Goal: Transaction & Acquisition: Purchase product/service

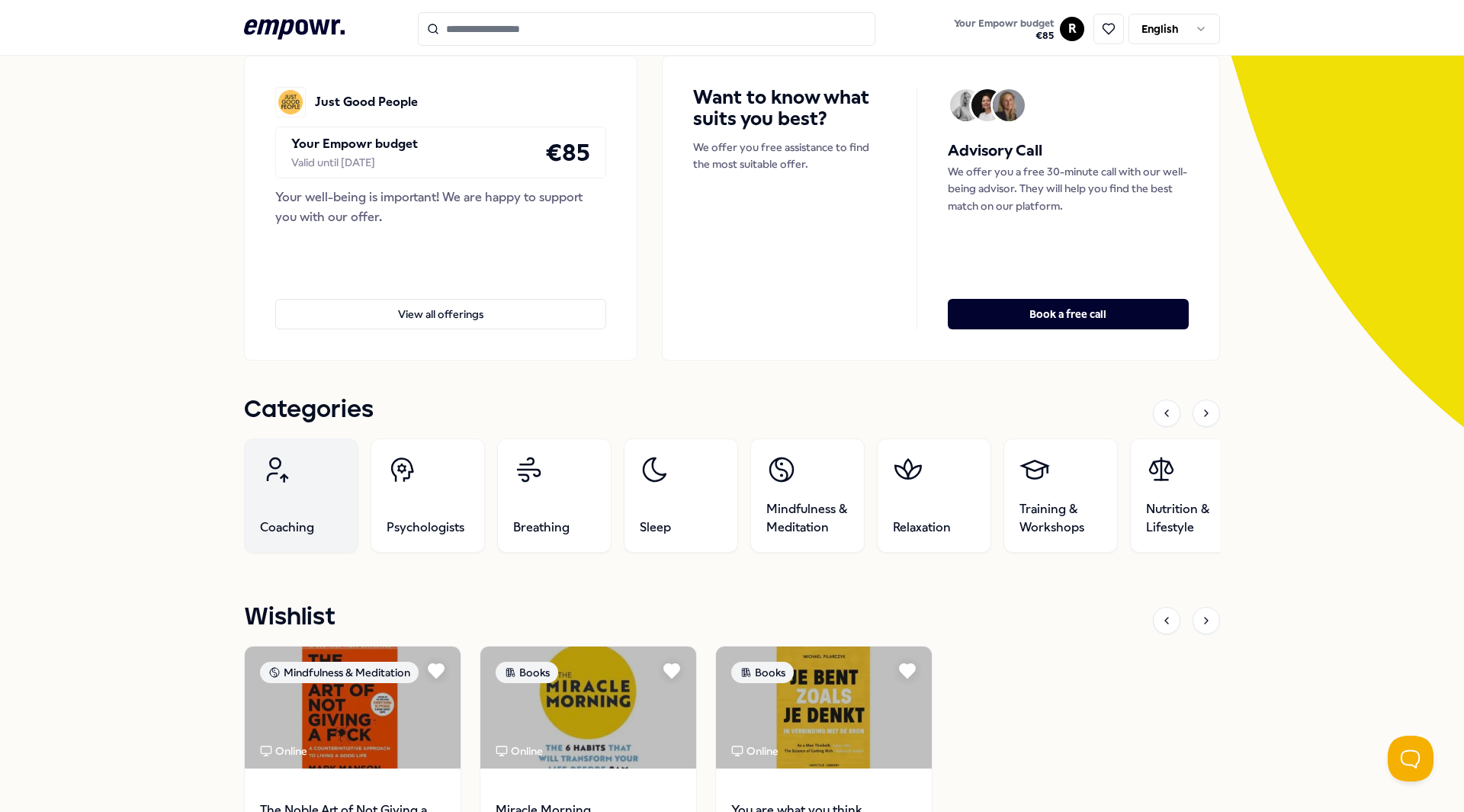
click at [280, 471] on icon at bounding box center [275, 469] width 31 height 31
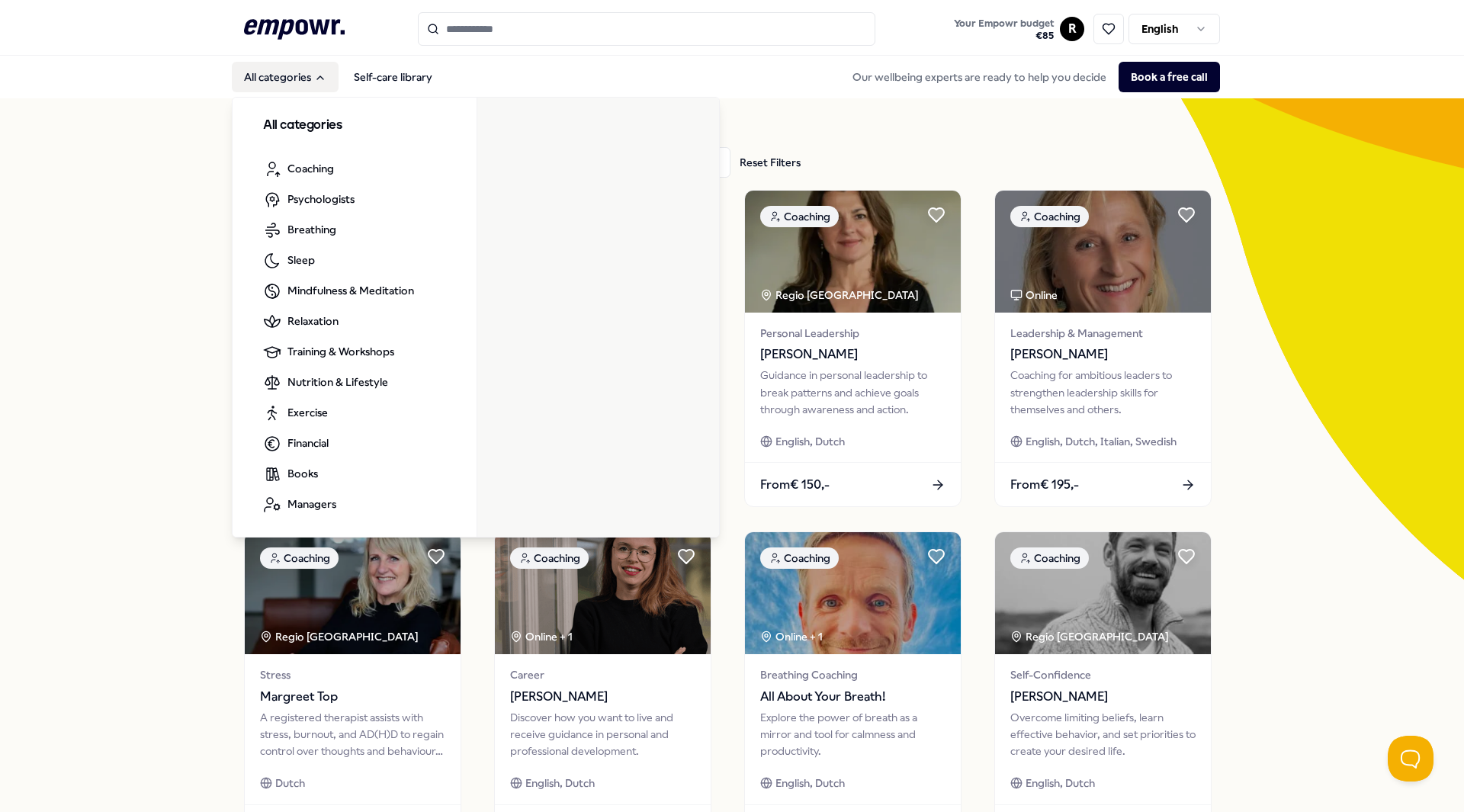
click at [258, 65] on button "All categories" at bounding box center [285, 77] width 107 height 31
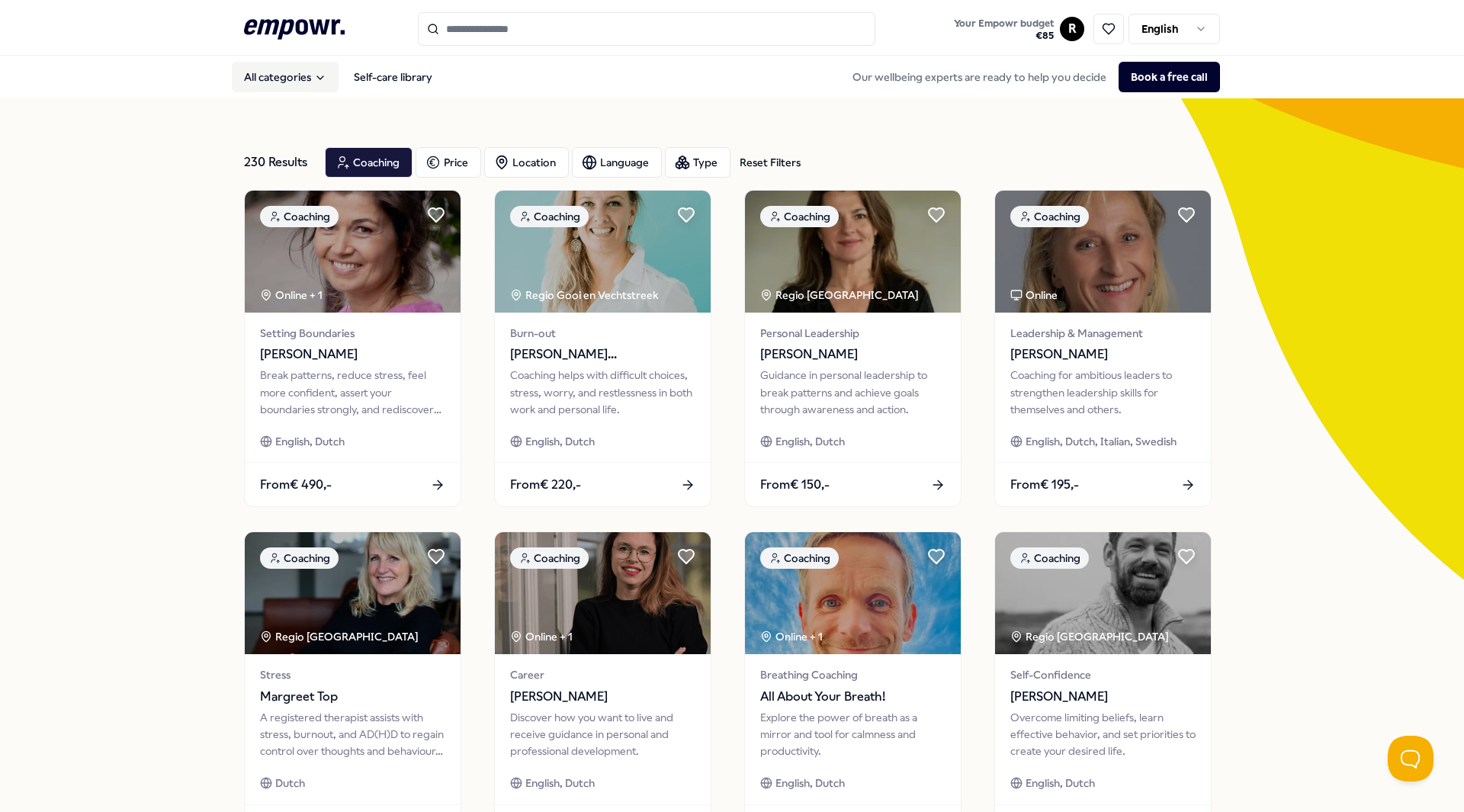
click at [258, 65] on button "All categories" at bounding box center [285, 77] width 107 height 31
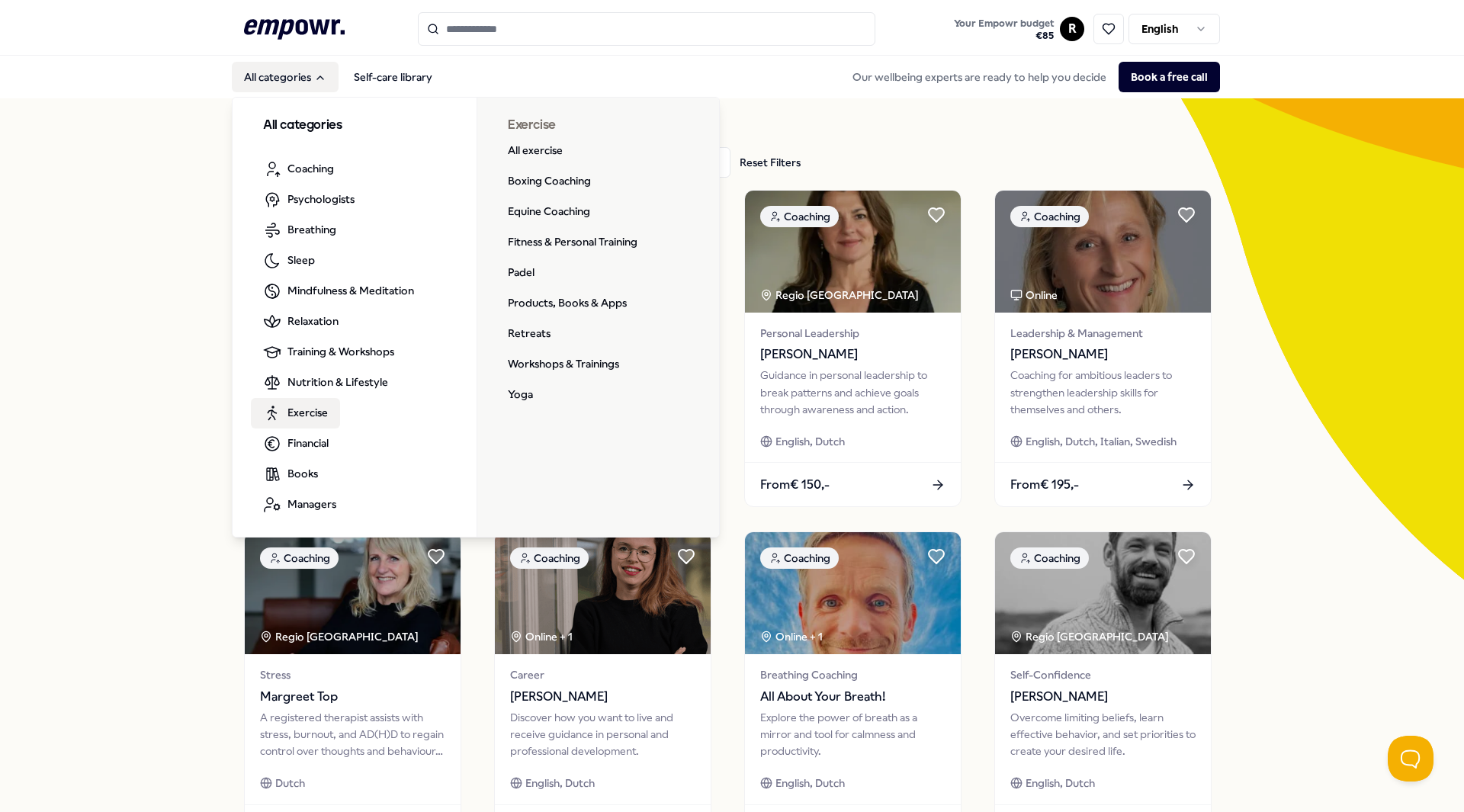
click at [309, 416] on span "Exercise" at bounding box center [307, 411] width 41 height 17
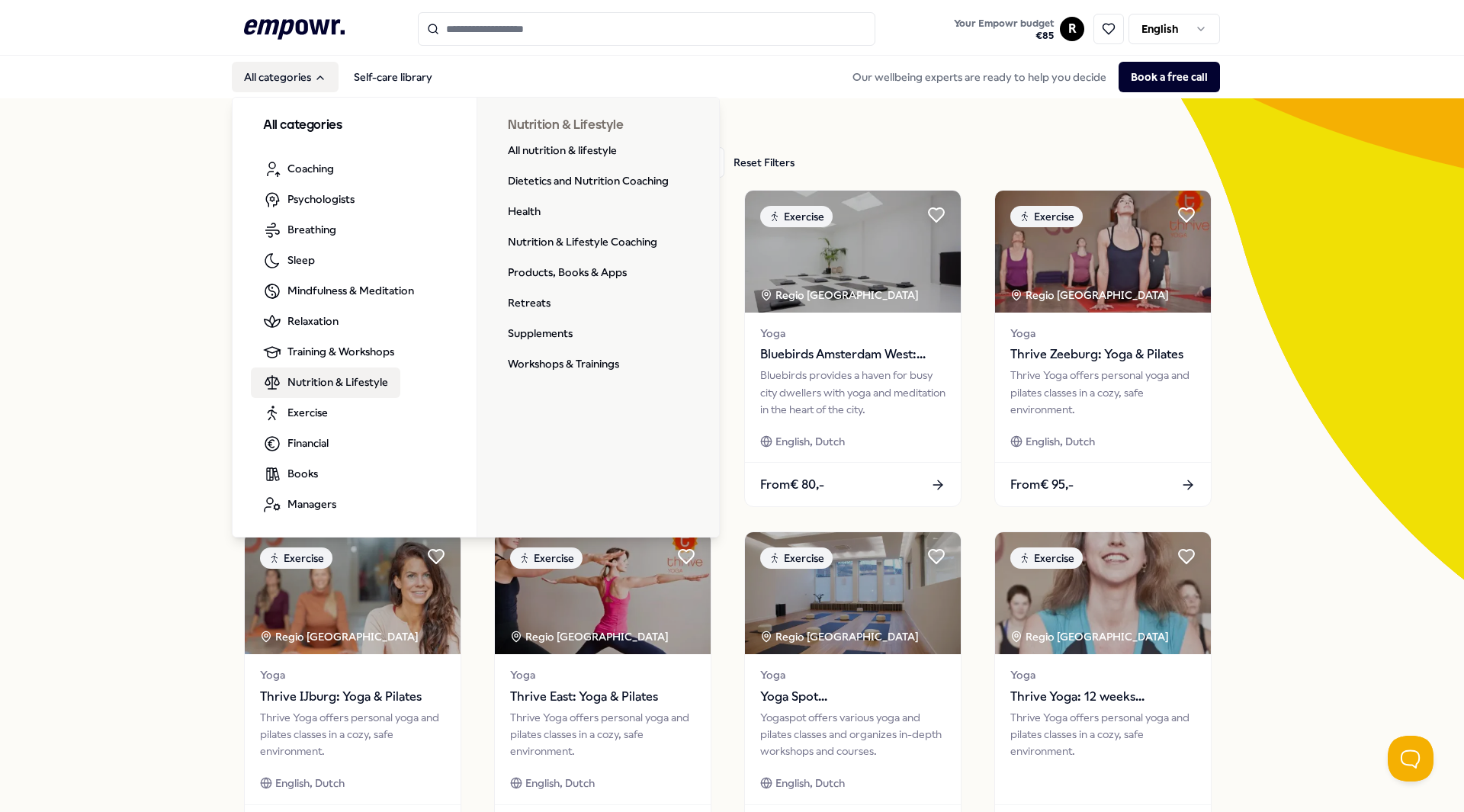
click at [316, 385] on span "Nutrition & Lifestyle" at bounding box center [337, 382] width 101 height 17
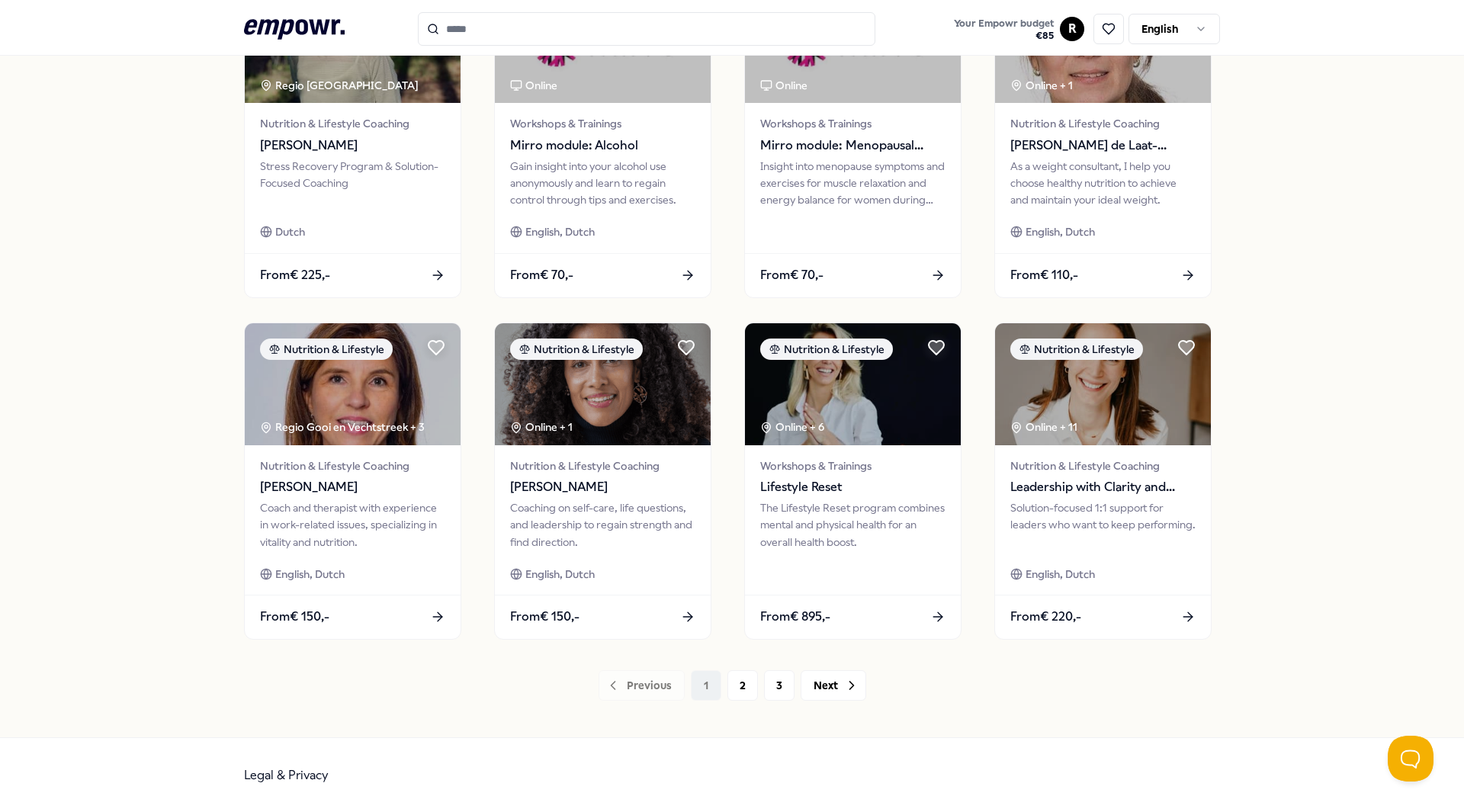
scroll to position [552, 0]
click at [734, 687] on button "2" at bounding box center [742, 684] width 31 height 31
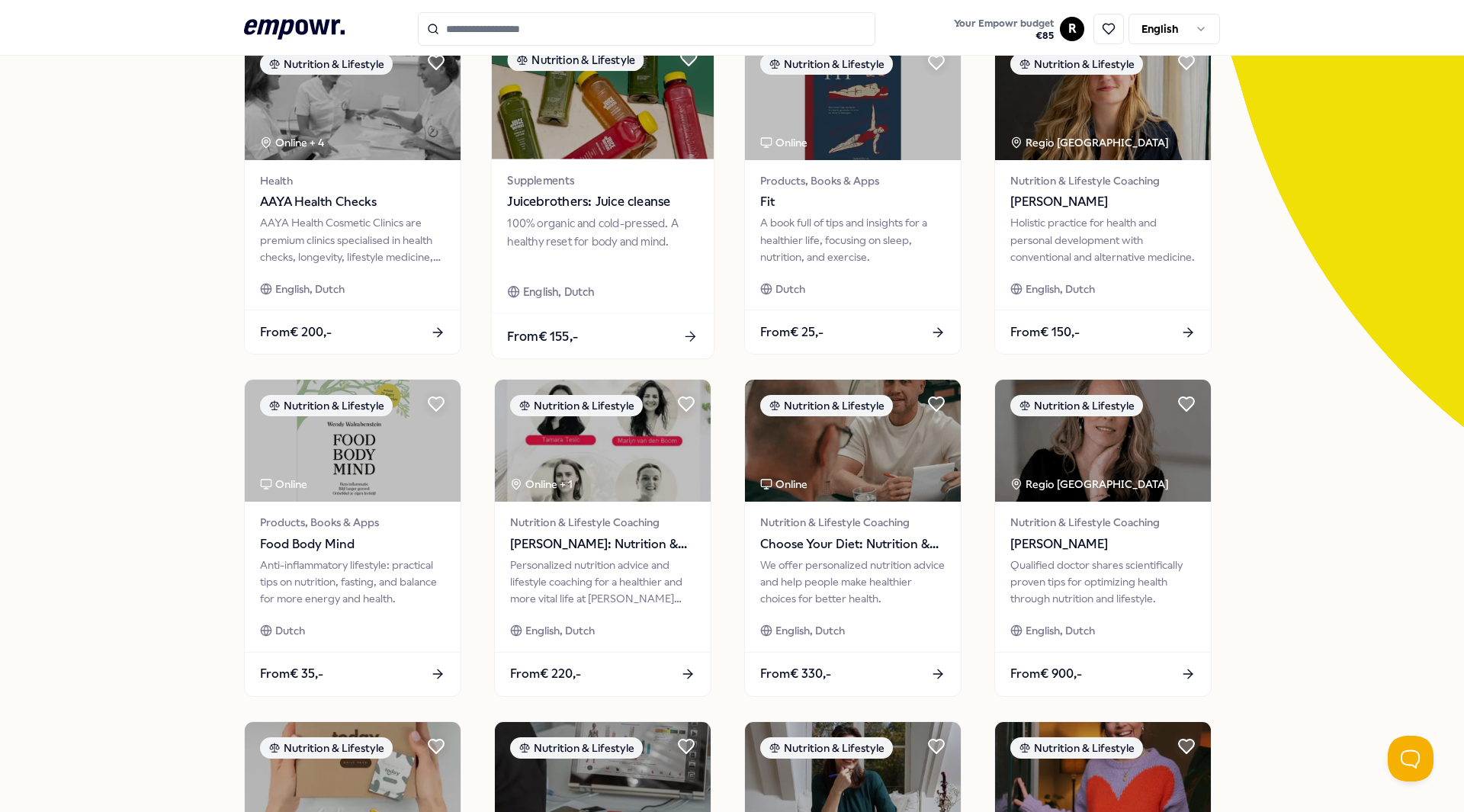
click at [633, 165] on div "Supplements Juicebrothers: Juice cleanse 100% organic and cold-pressed. A healt…" at bounding box center [602, 236] width 222 height 154
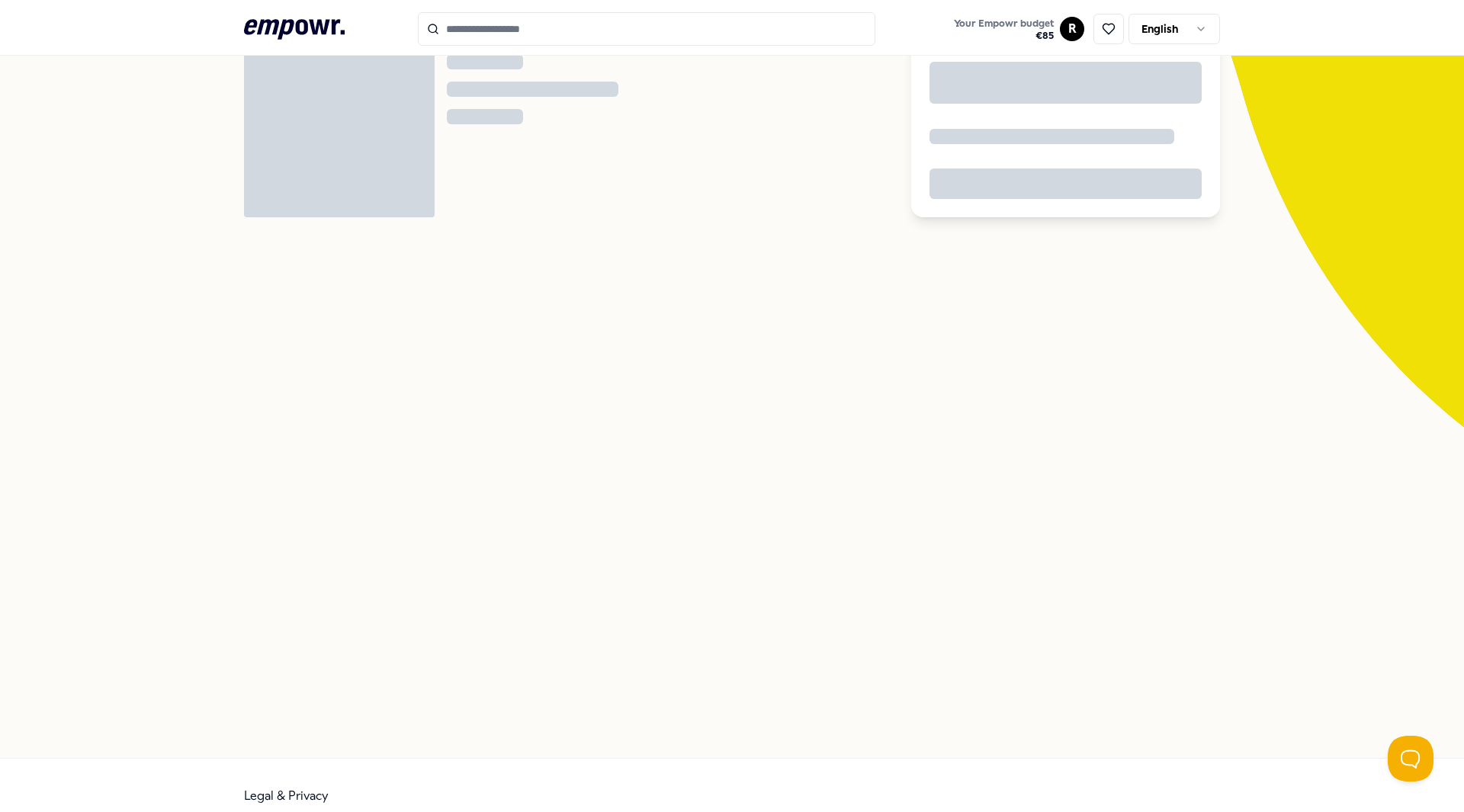
scroll to position [99, 0]
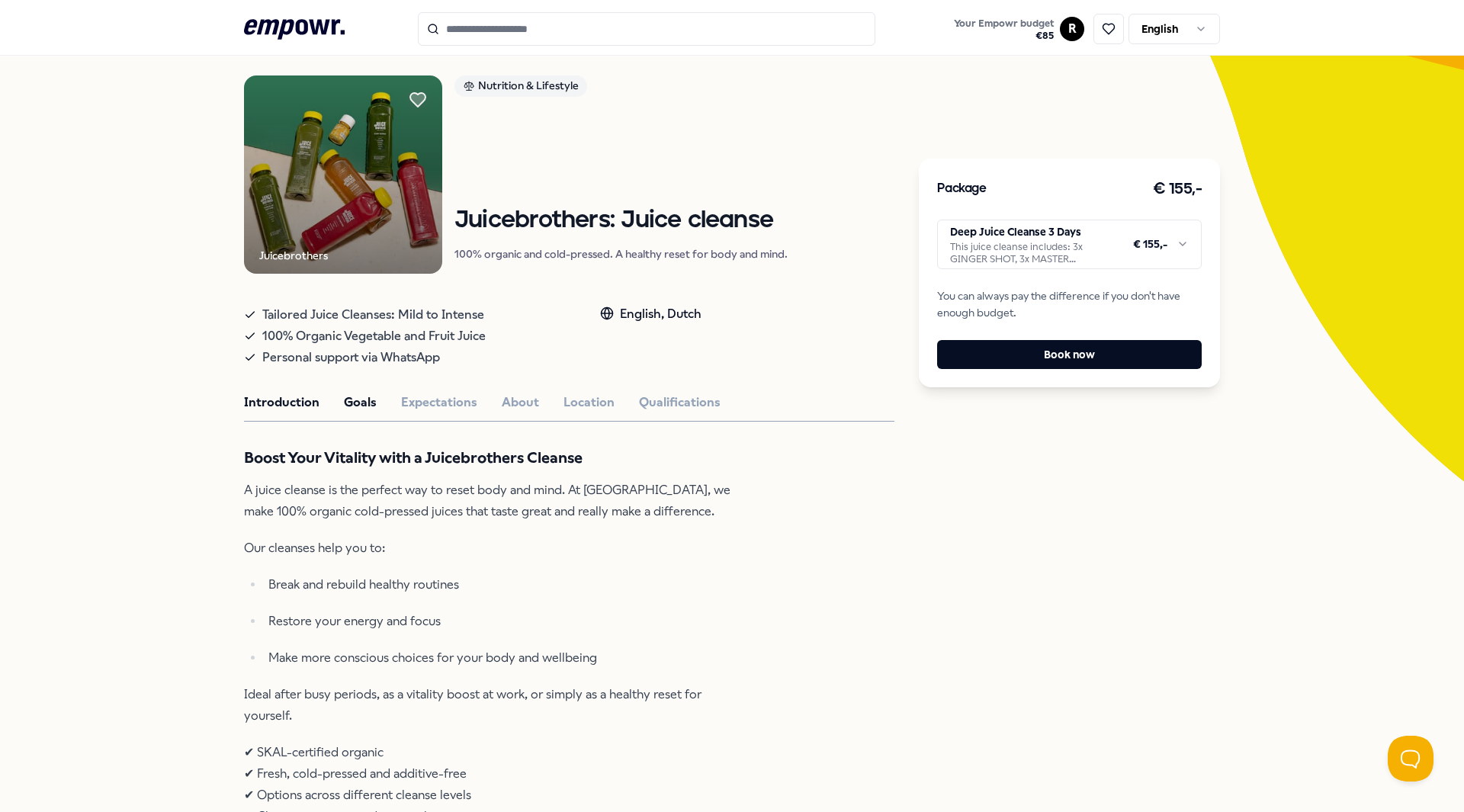
click at [366, 401] on button "Goals" at bounding box center [360, 403] width 33 height 20
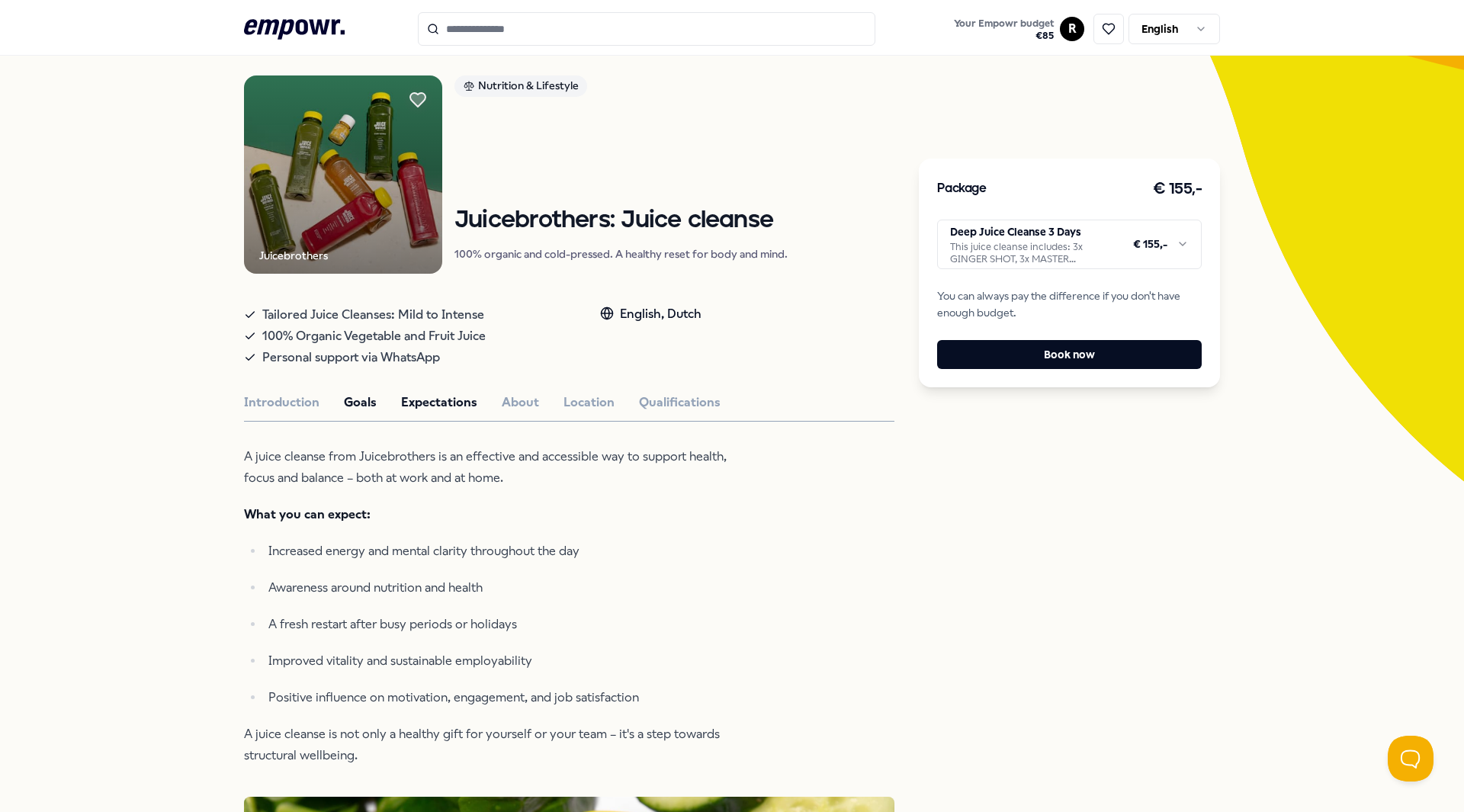
click at [443, 404] on button "Expectations" at bounding box center [439, 403] width 76 height 20
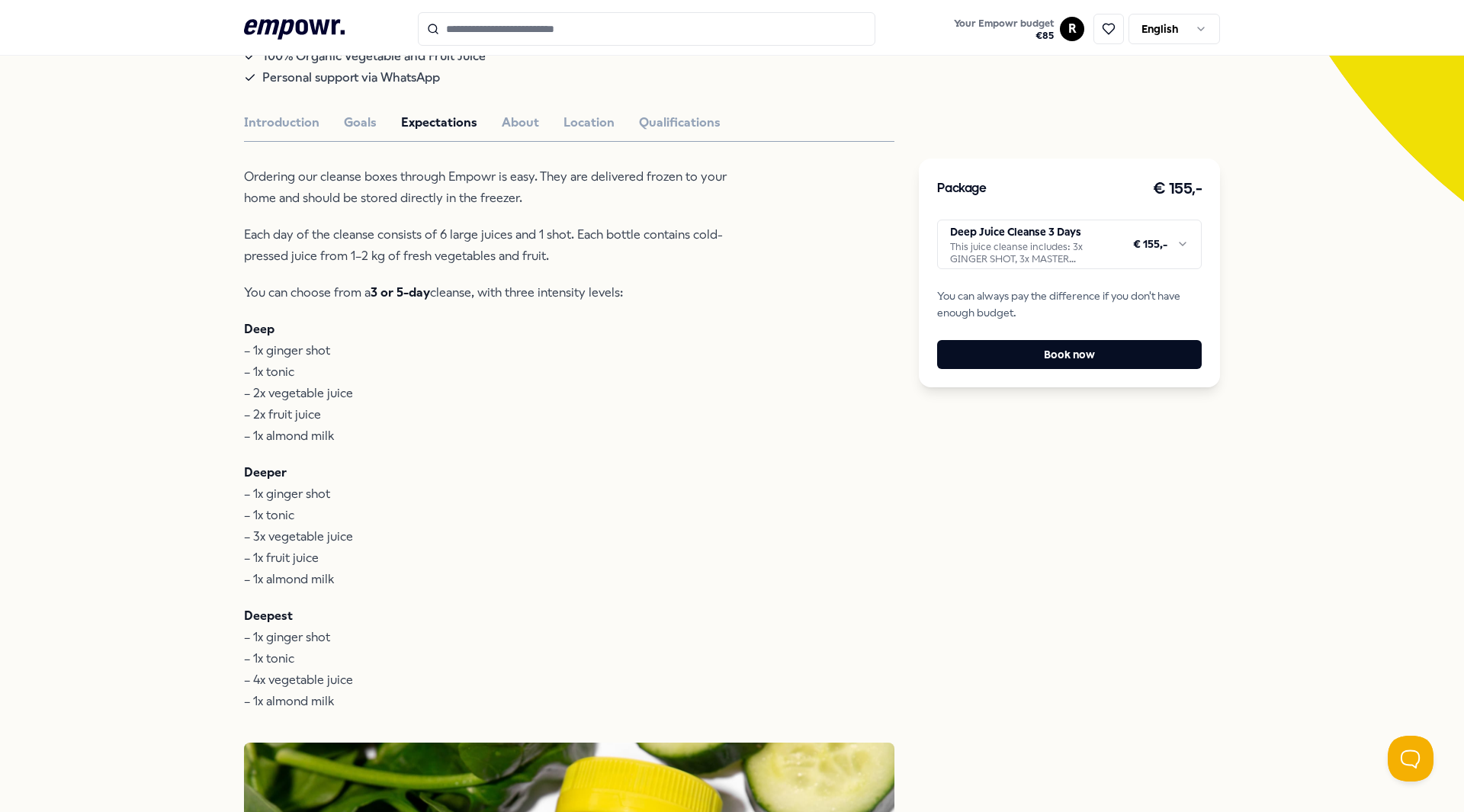
scroll to position [479, 0]
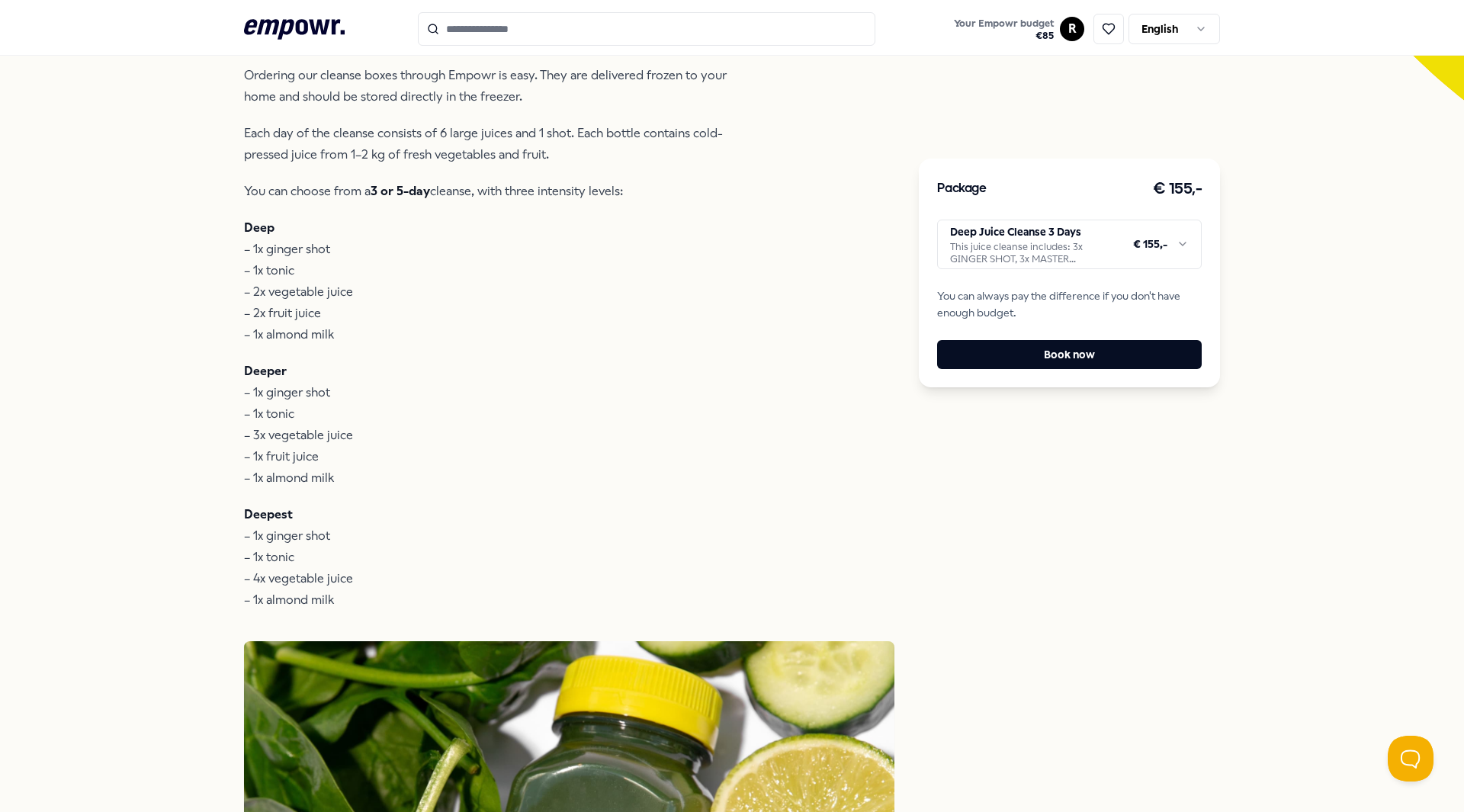
click at [1059, 253] on html ".empowr-logo_svg__cls-1{fill:#03032f} Your Empowr budget € 85 R English All cat…" at bounding box center [732, 406] width 1464 height 812
click at [1027, 253] on html ".empowr-logo_svg__cls-1{fill:#03032f} Your Empowr budget € 85 R English All cat…" at bounding box center [732, 406] width 1464 height 812
click at [1032, 31] on html ".empowr-logo_svg__cls-1{fill:#03032f} Your Empowr budget € 85 R English All cat…" at bounding box center [732, 406] width 1464 height 812
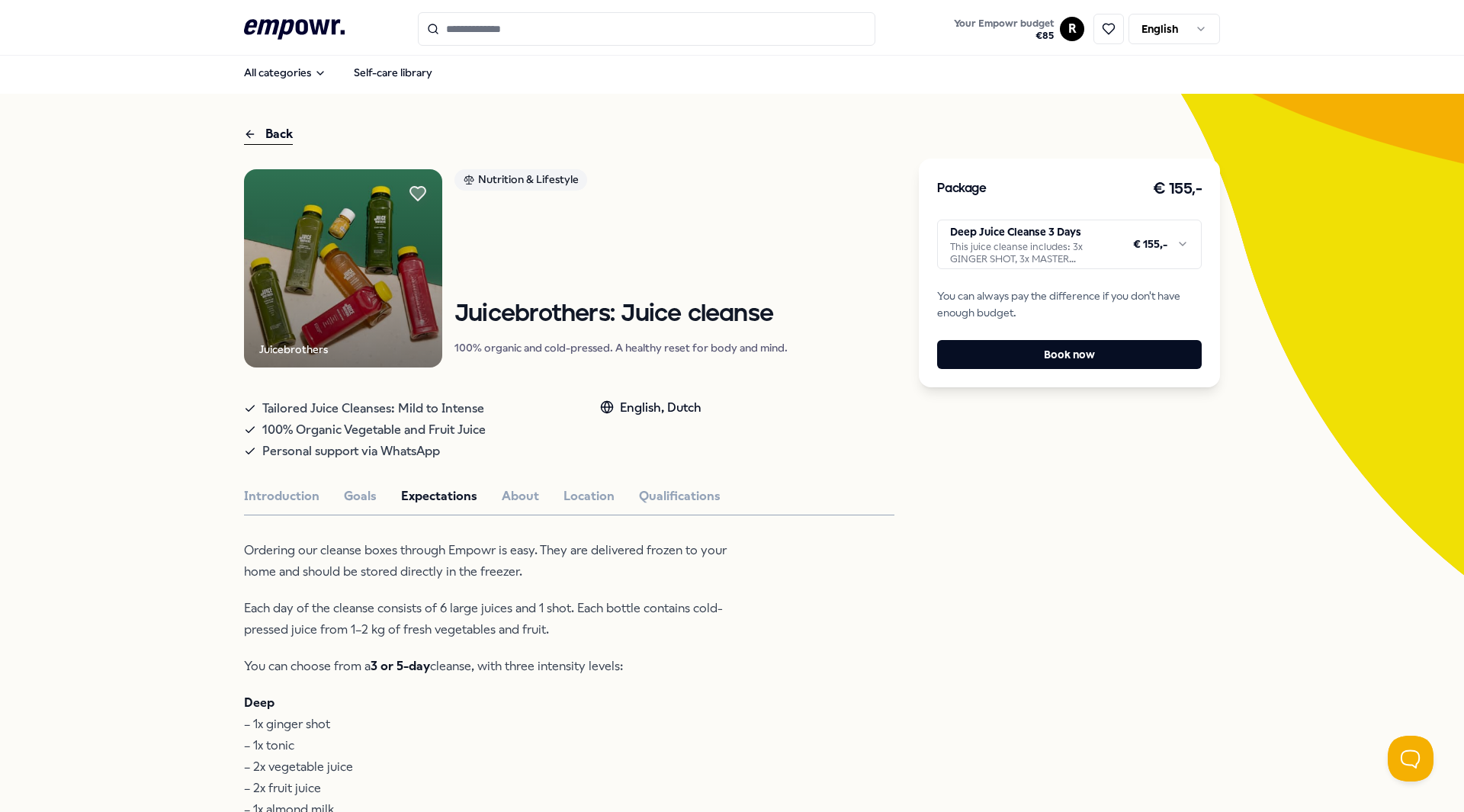
scroll to position [0, 0]
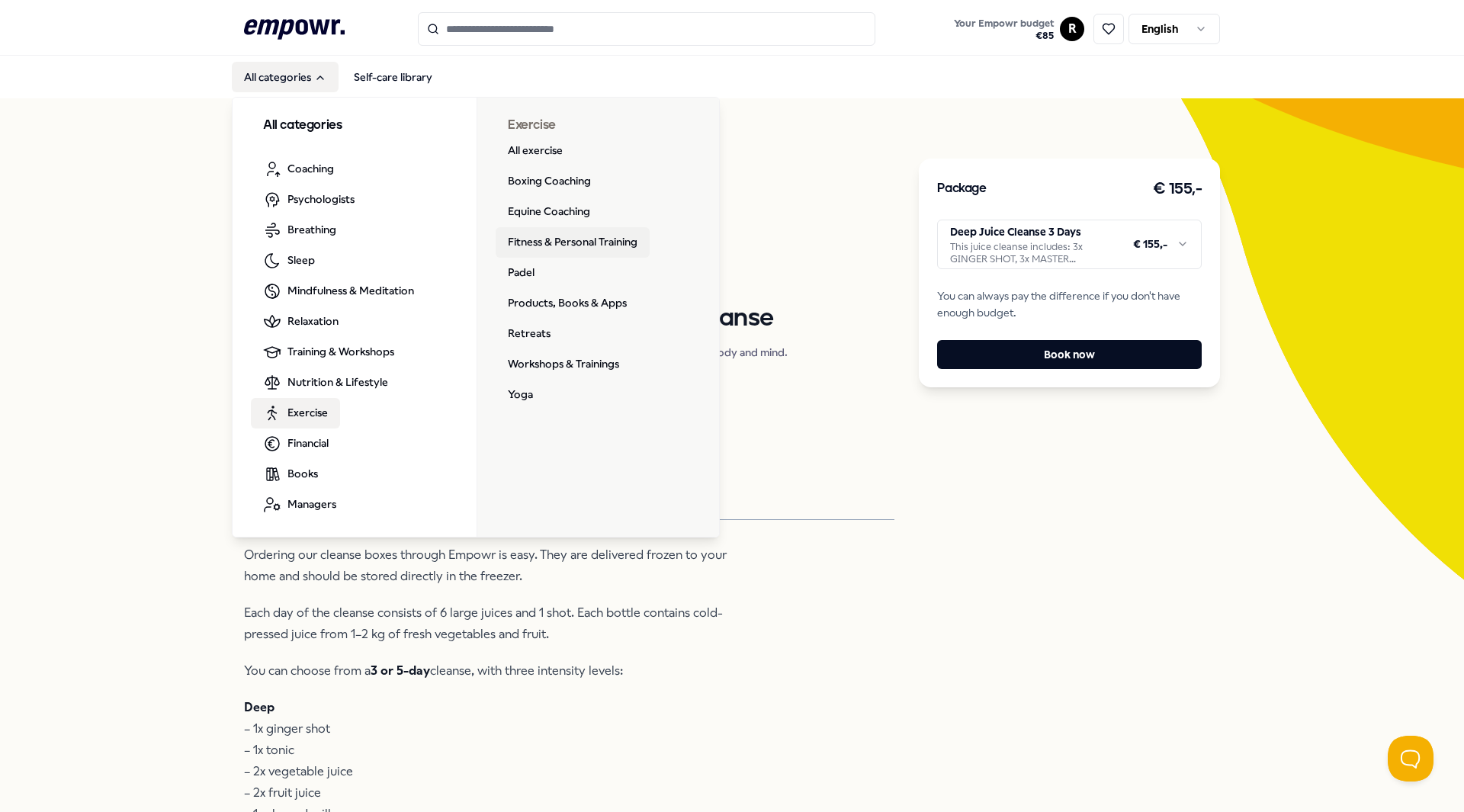
click at [517, 245] on link "Fitness & Personal Training" at bounding box center [572, 242] width 154 height 31
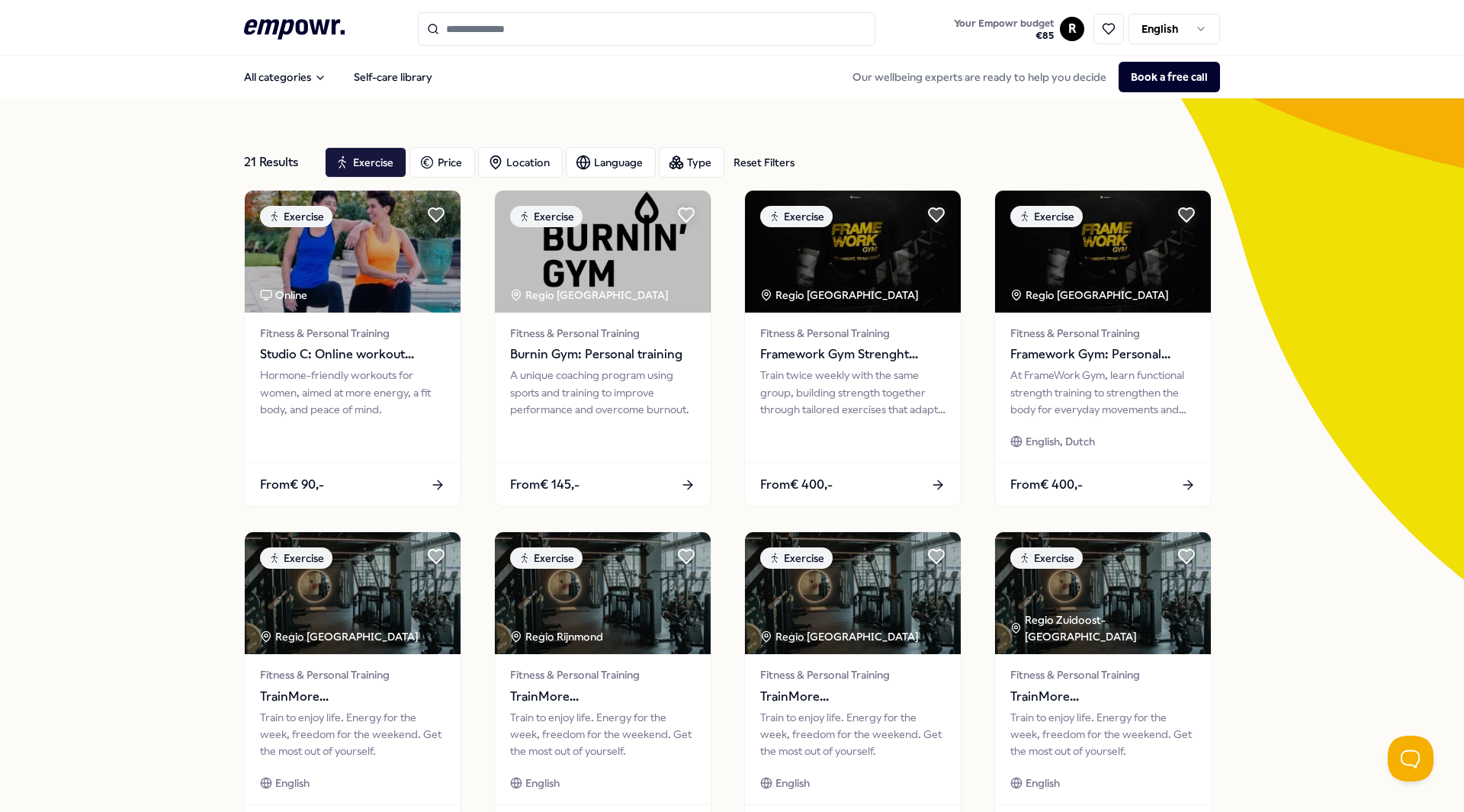
click at [1224, 419] on div "21 Results Reset Filters Exercise Price Location Language Type Reset Filters Ex…" at bounding box center [732, 693] width 1464 height 1190
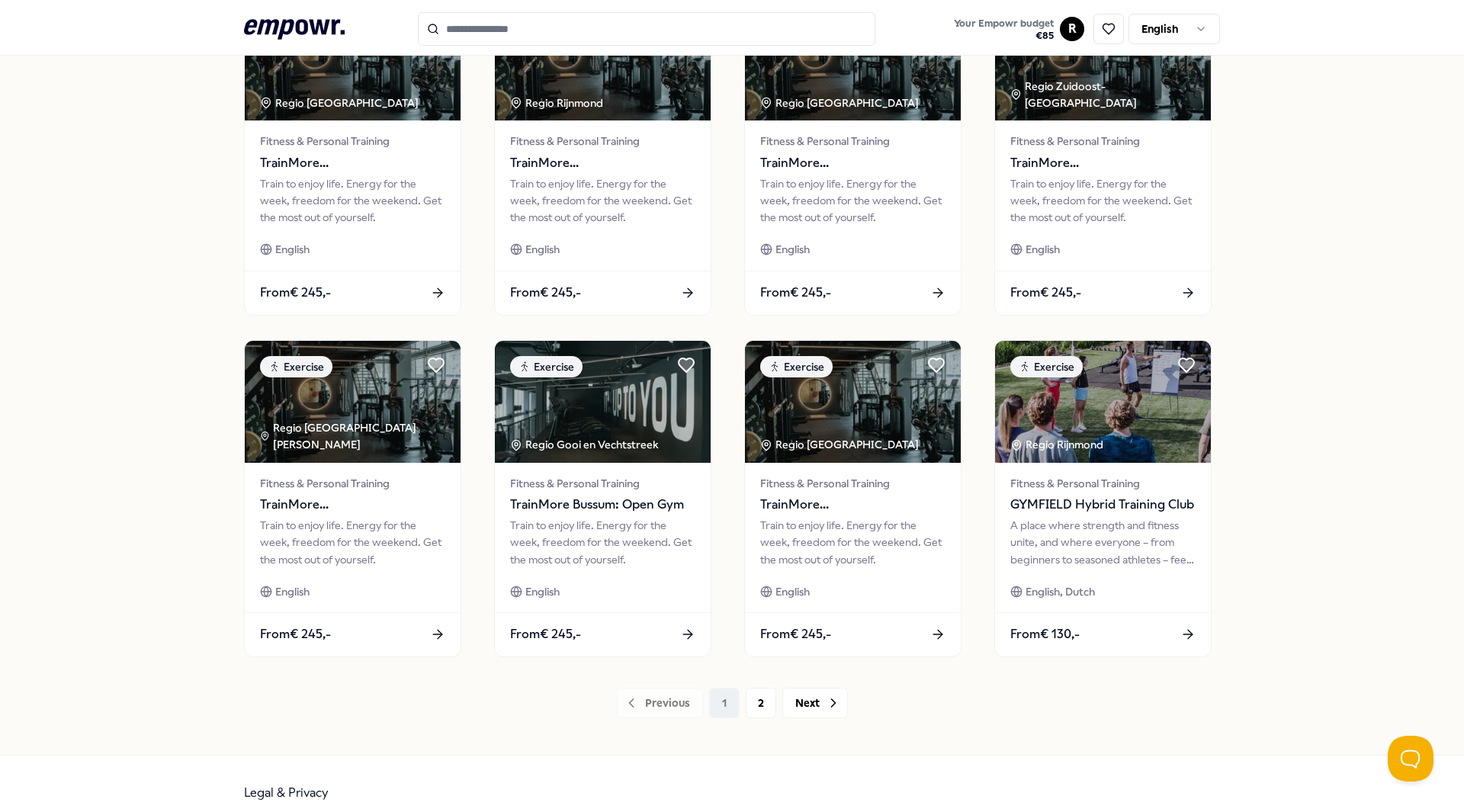
scroll to position [552, 0]
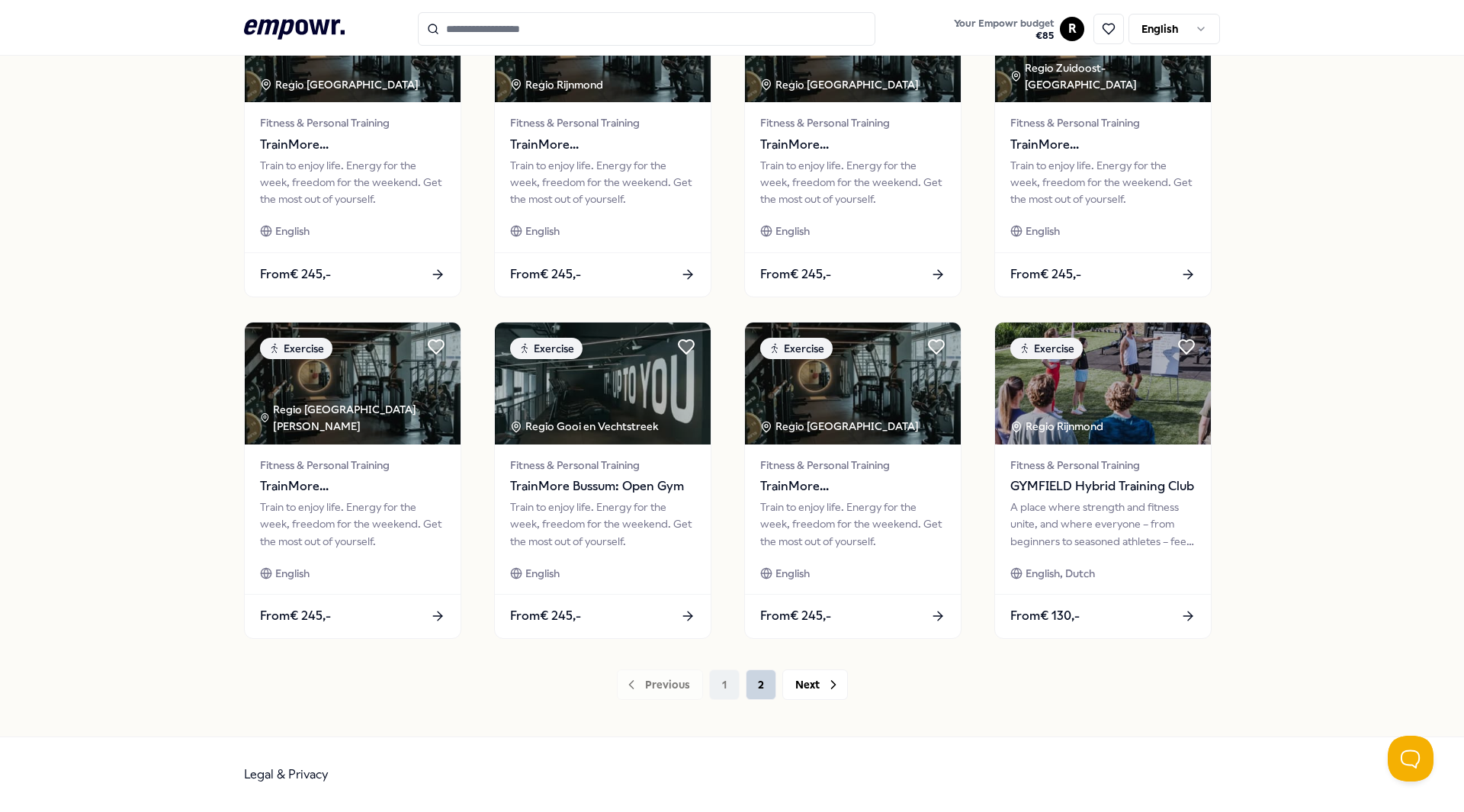
click at [765, 685] on button "2" at bounding box center [760, 684] width 31 height 31
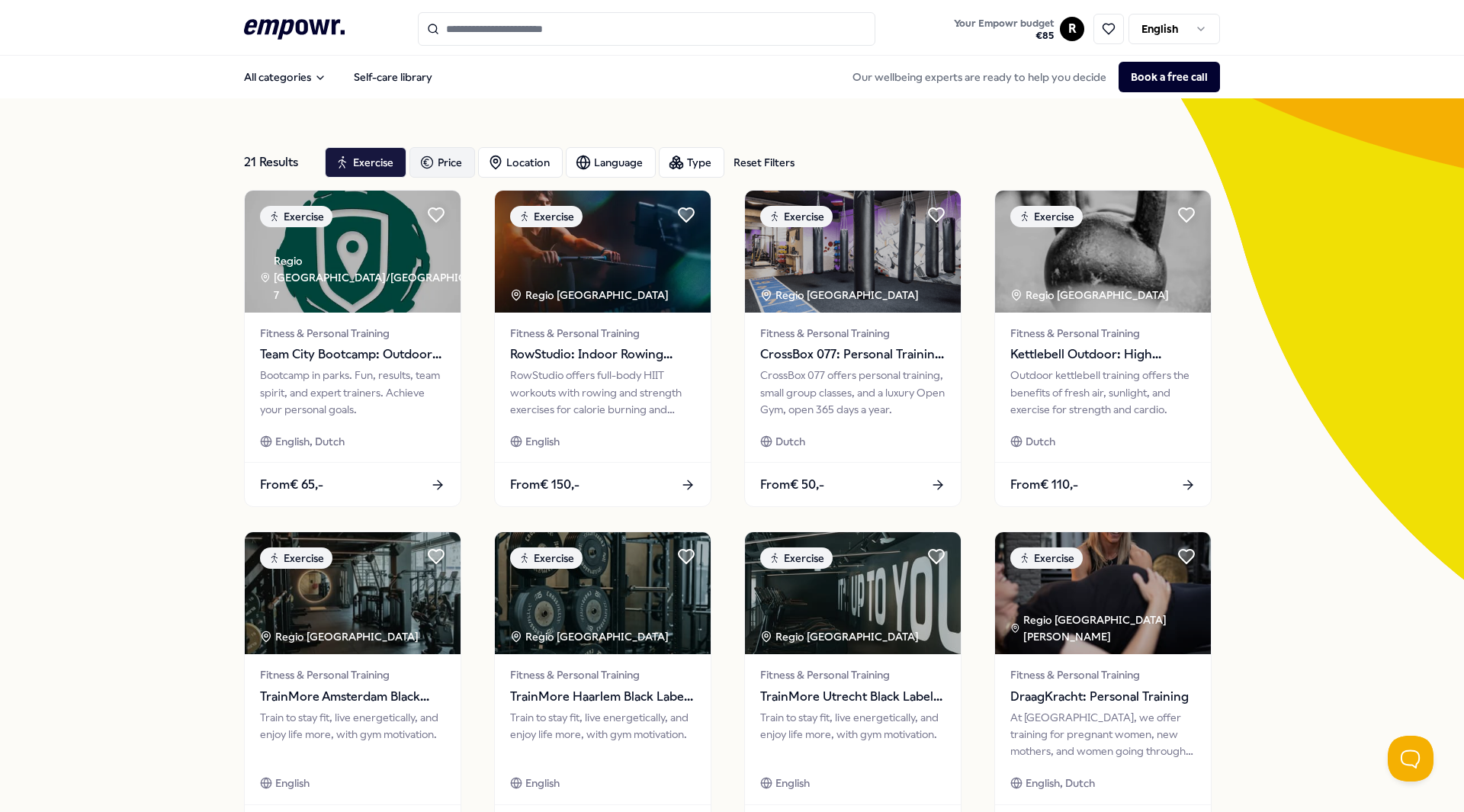
click at [437, 162] on div "Price" at bounding box center [442, 162] width 66 height 31
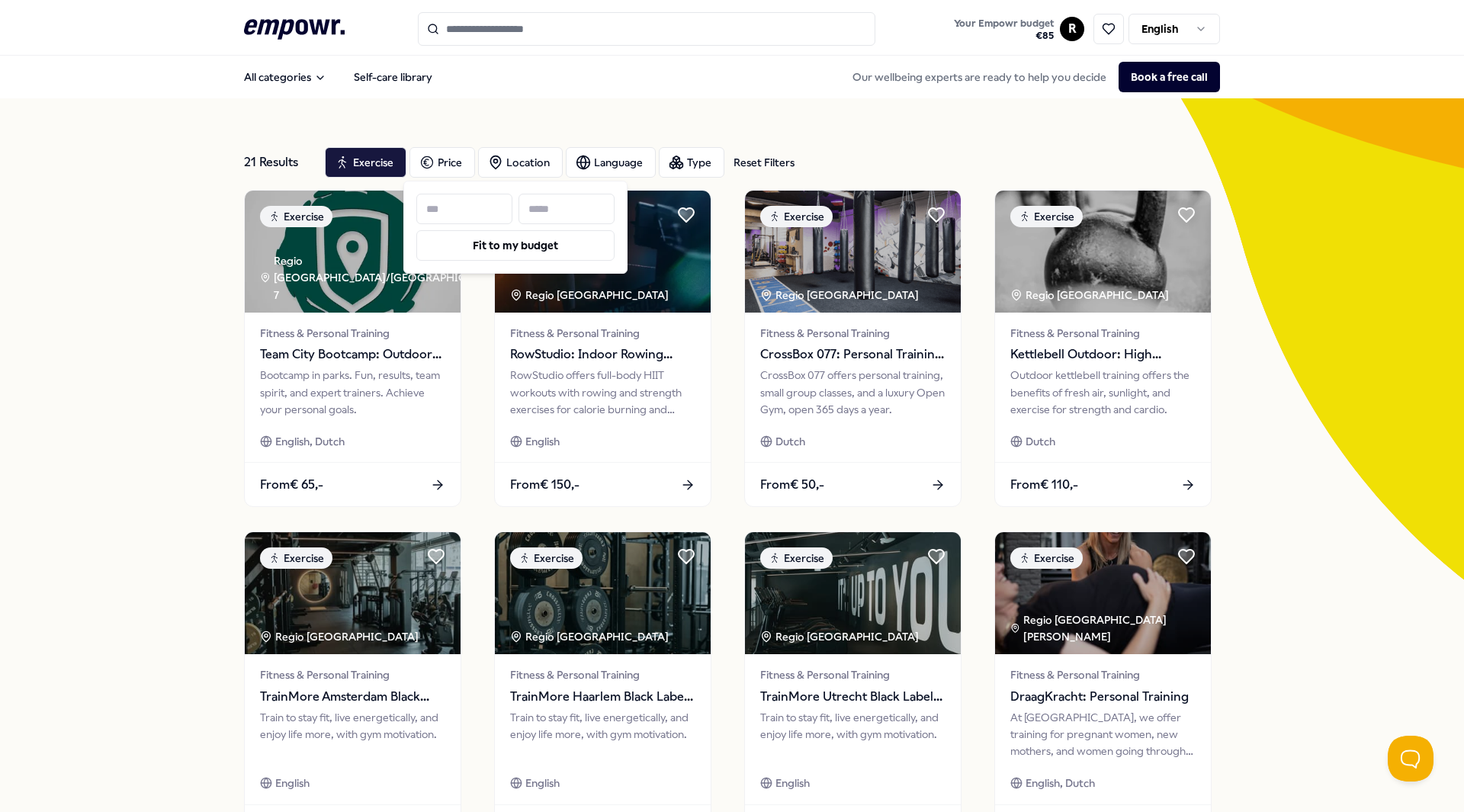
click at [578, 218] on input at bounding box center [566, 208] width 96 height 31
type input "**"
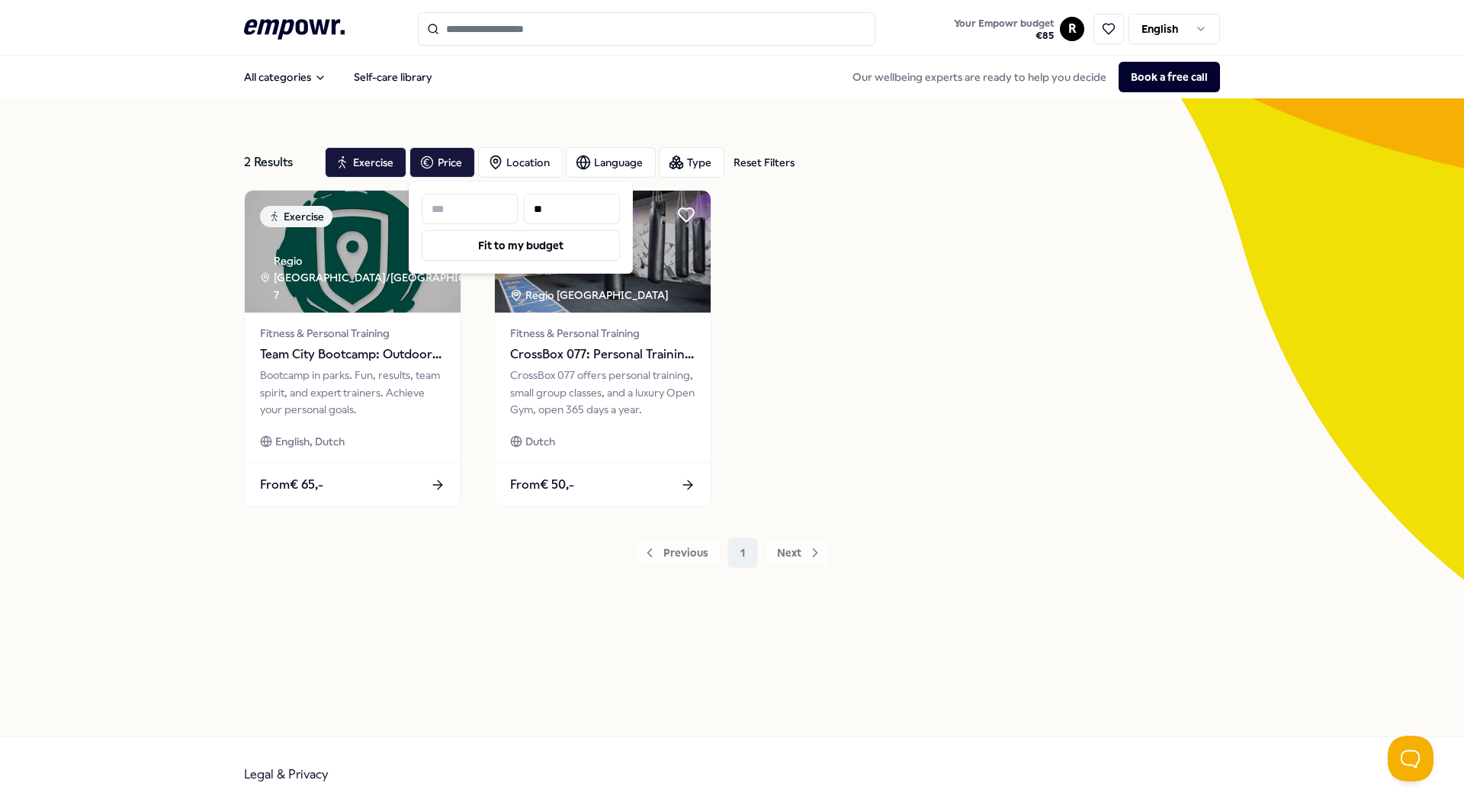
click at [78, 244] on div "2 Results Reset Filters Exercise Price Location Language Type Reset Filters Exe…" at bounding box center [732, 417] width 1464 height 638
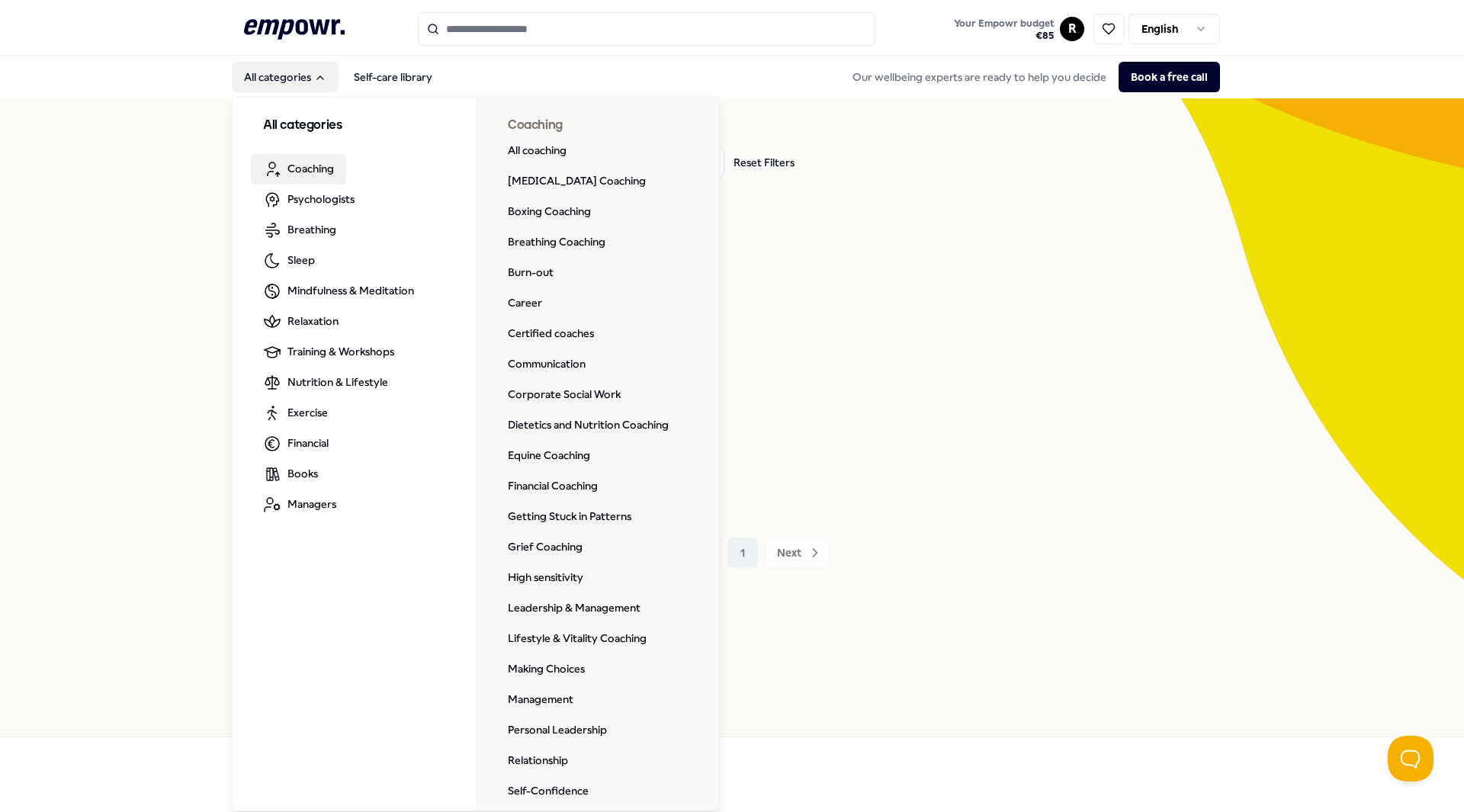
click at [321, 128] on h3 "All categories" at bounding box center [355, 126] width 183 height 20
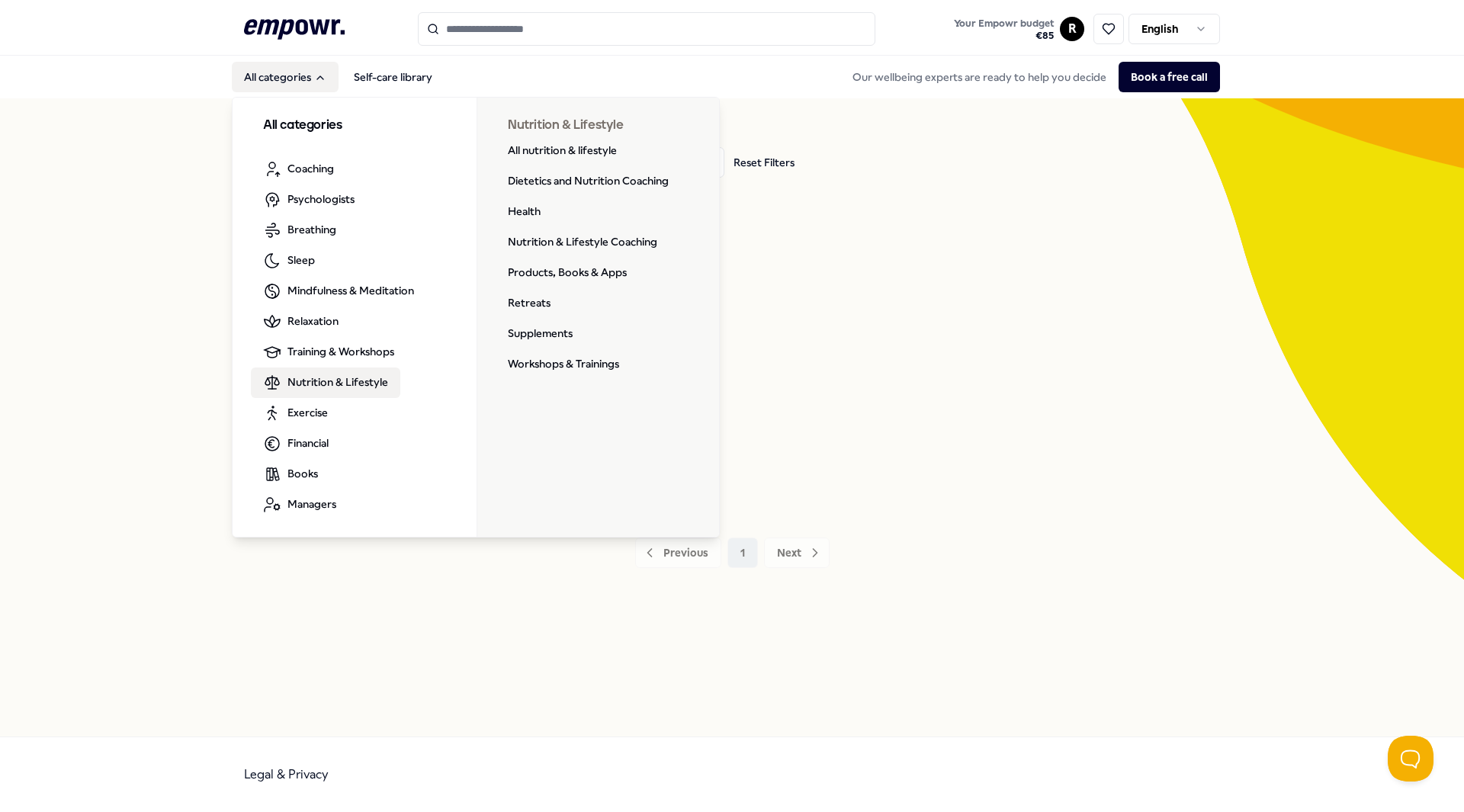
click at [321, 383] on span "Nutrition & Lifestyle" at bounding box center [337, 382] width 101 height 17
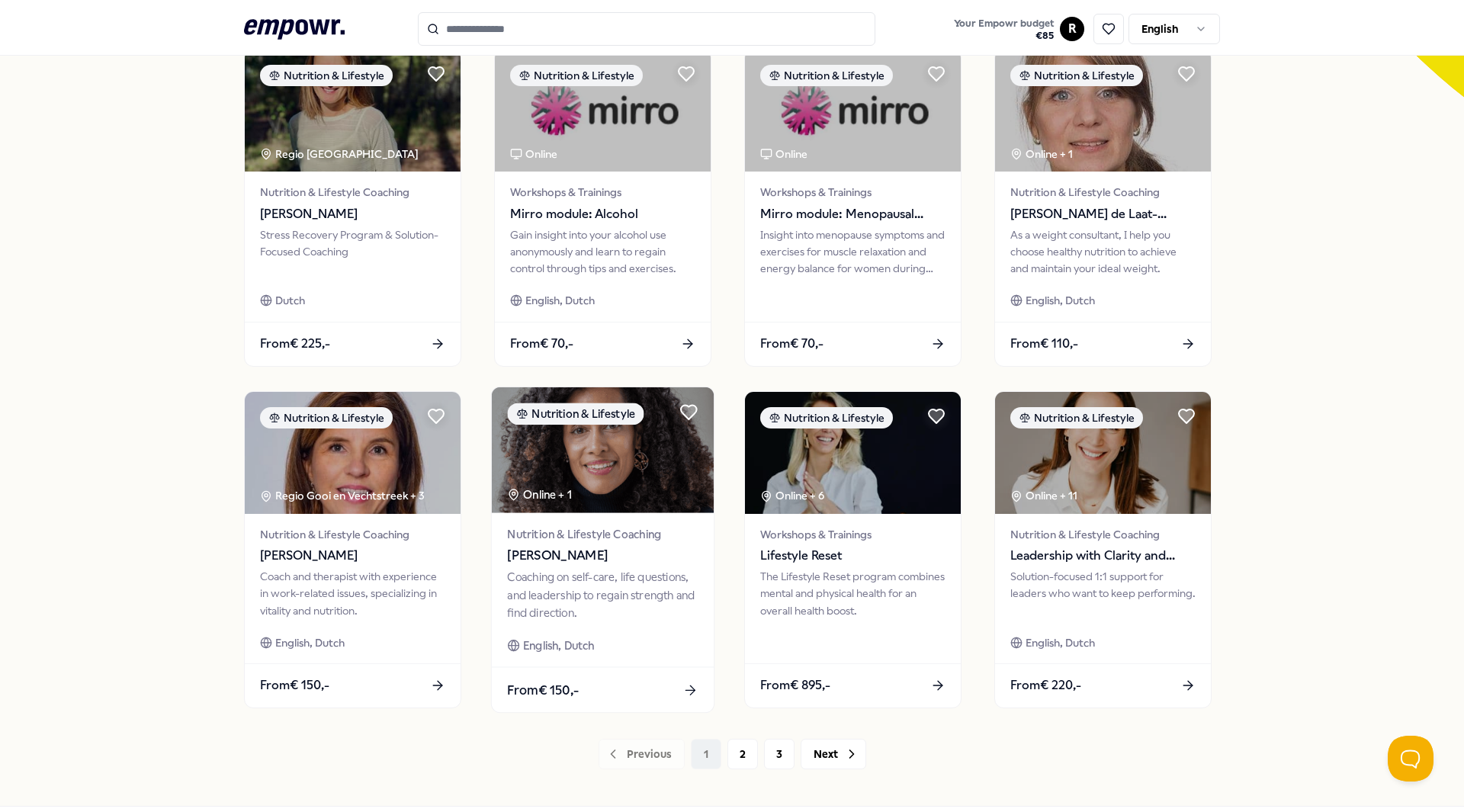
scroll to position [552, 0]
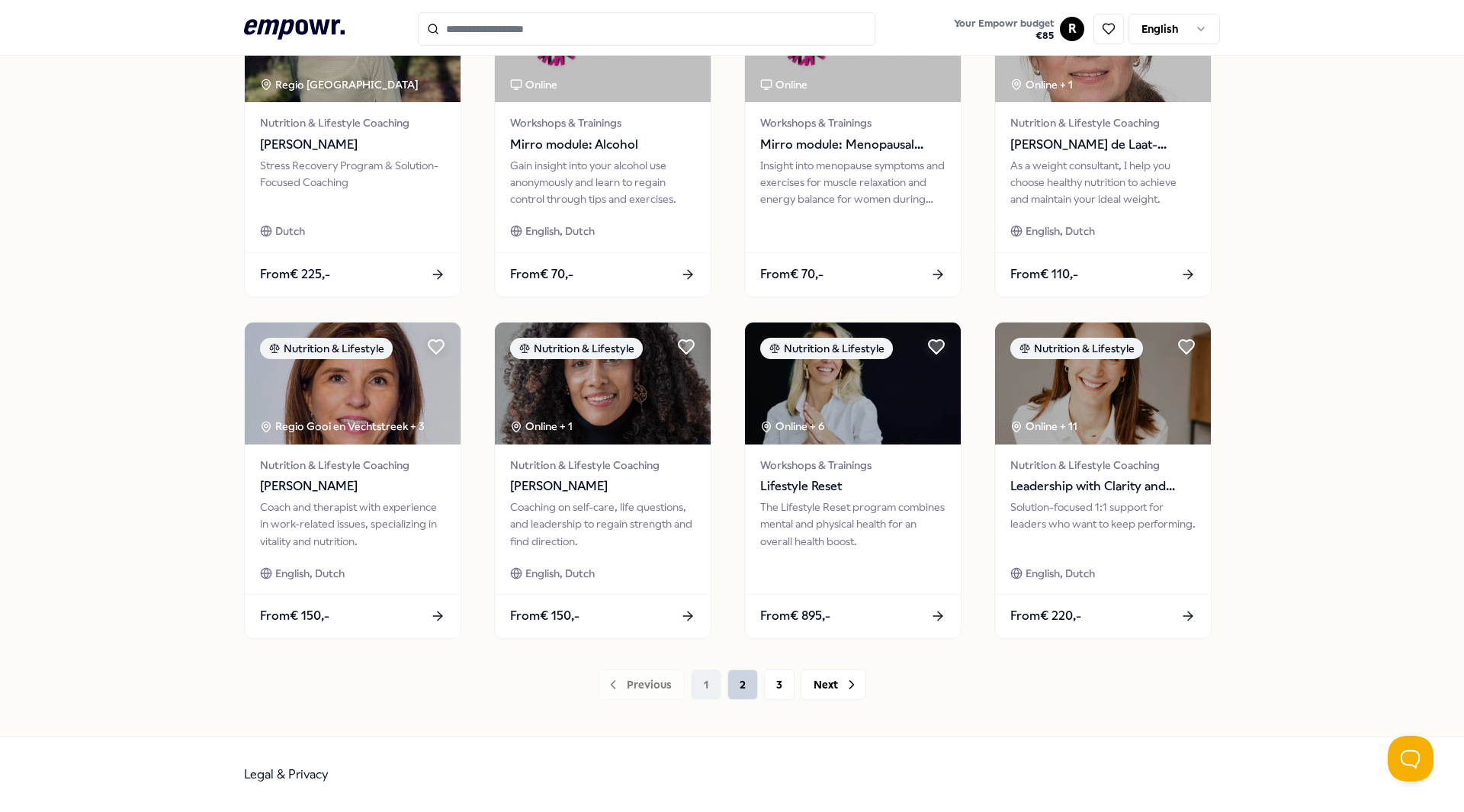
click at [740, 688] on button "2" at bounding box center [742, 684] width 31 height 31
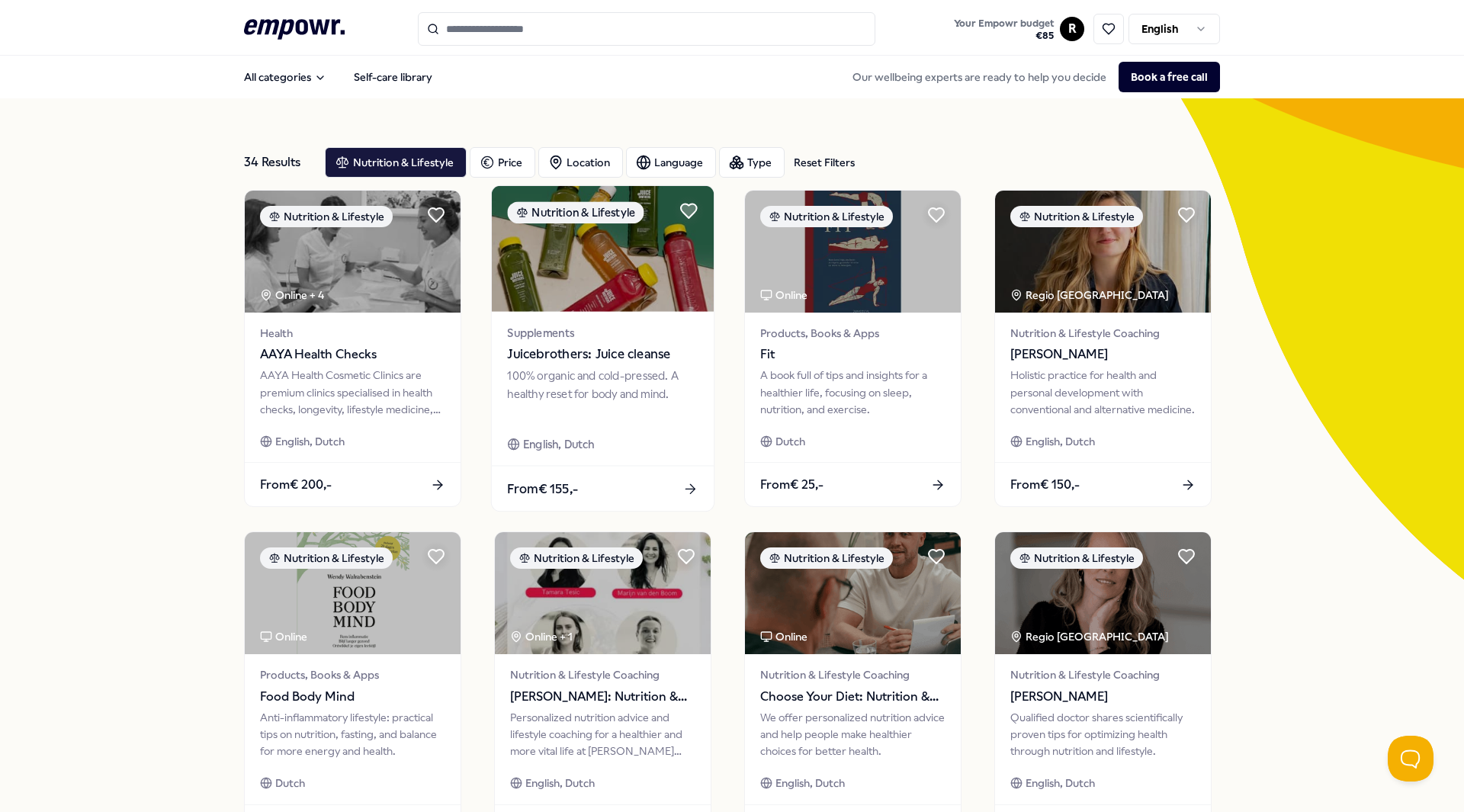
click at [588, 275] on img at bounding box center [602, 249] width 222 height 126
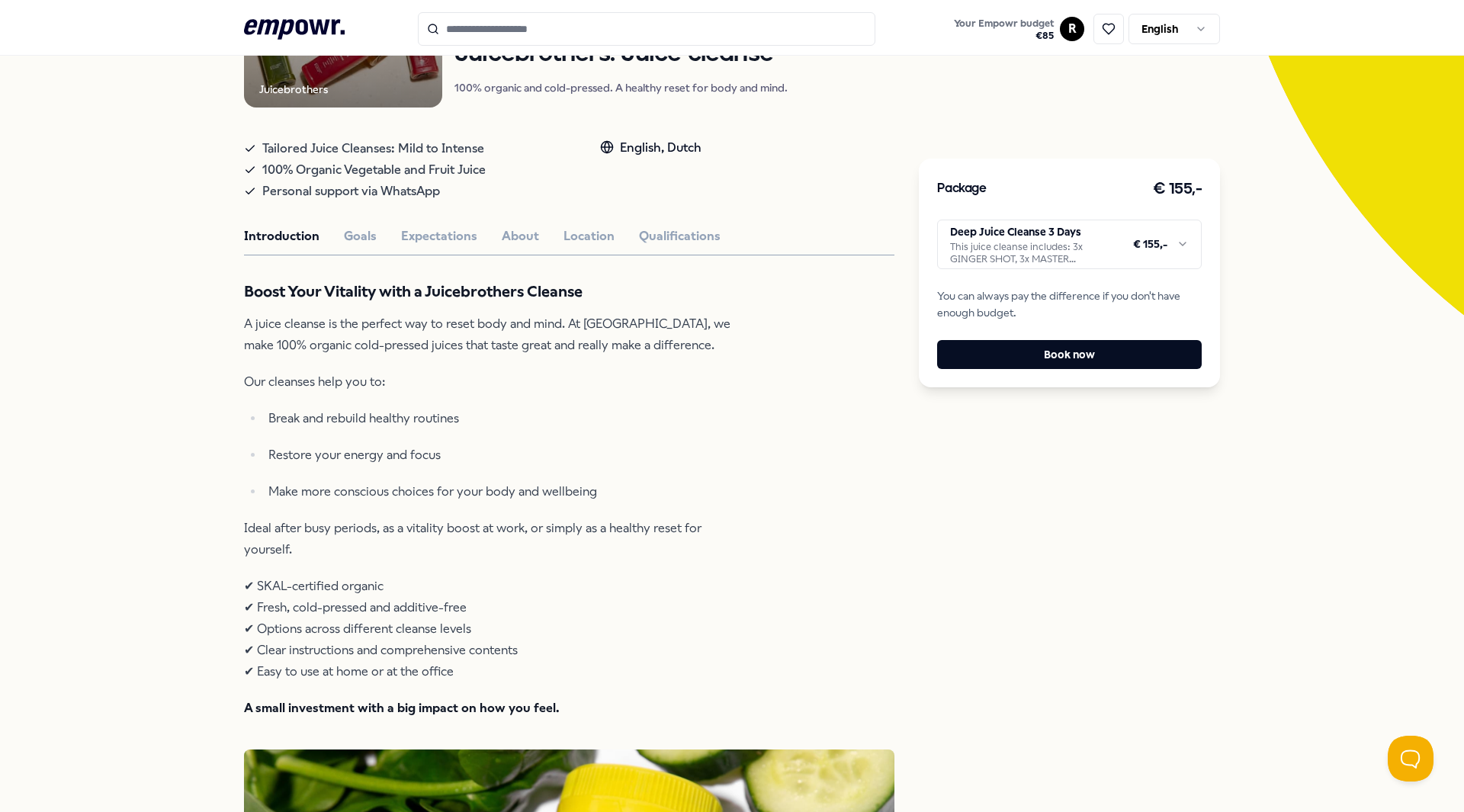
scroll to position [305, 0]
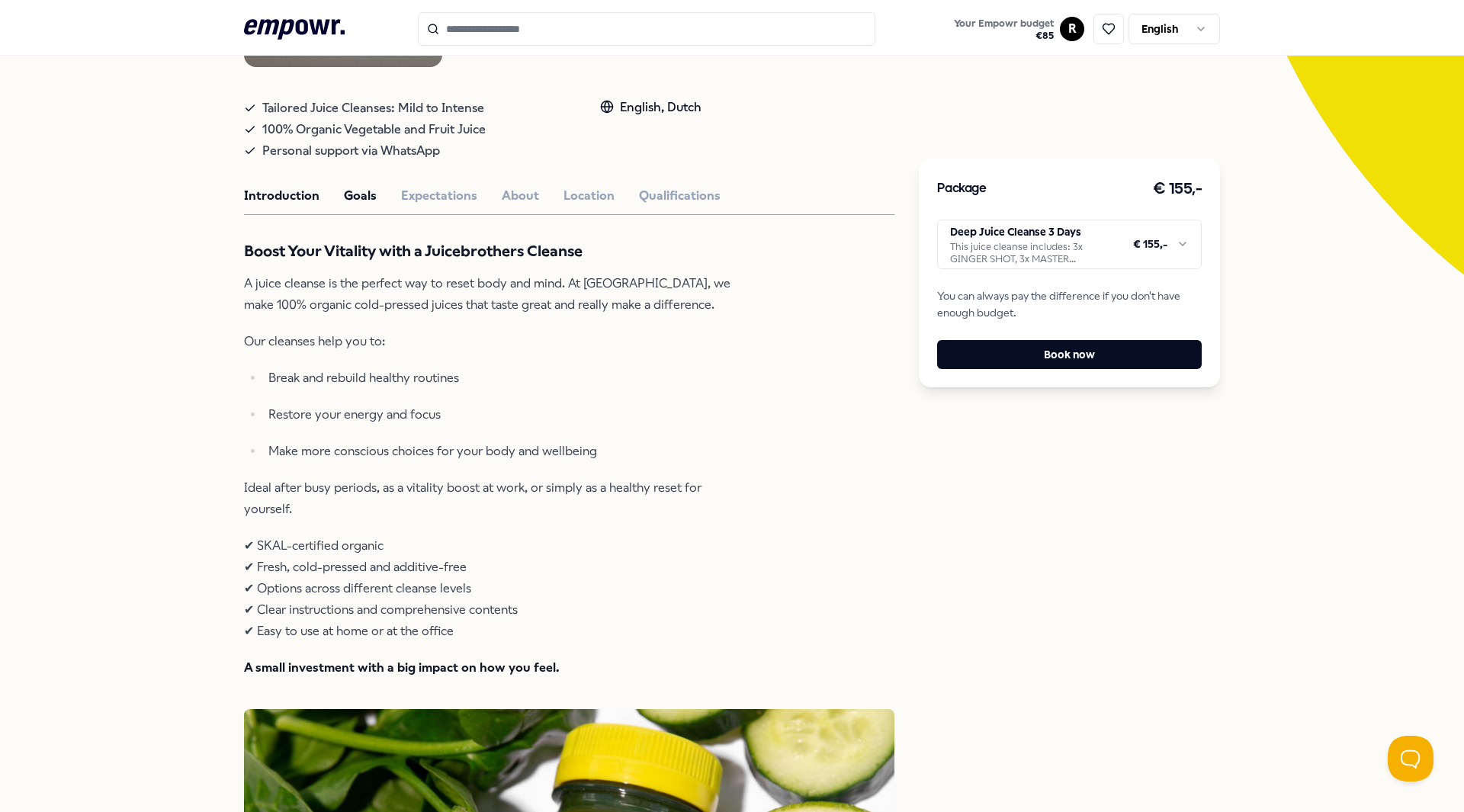
click at [349, 197] on button "Goals" at bounding box center [360, 196] width 33 height 20
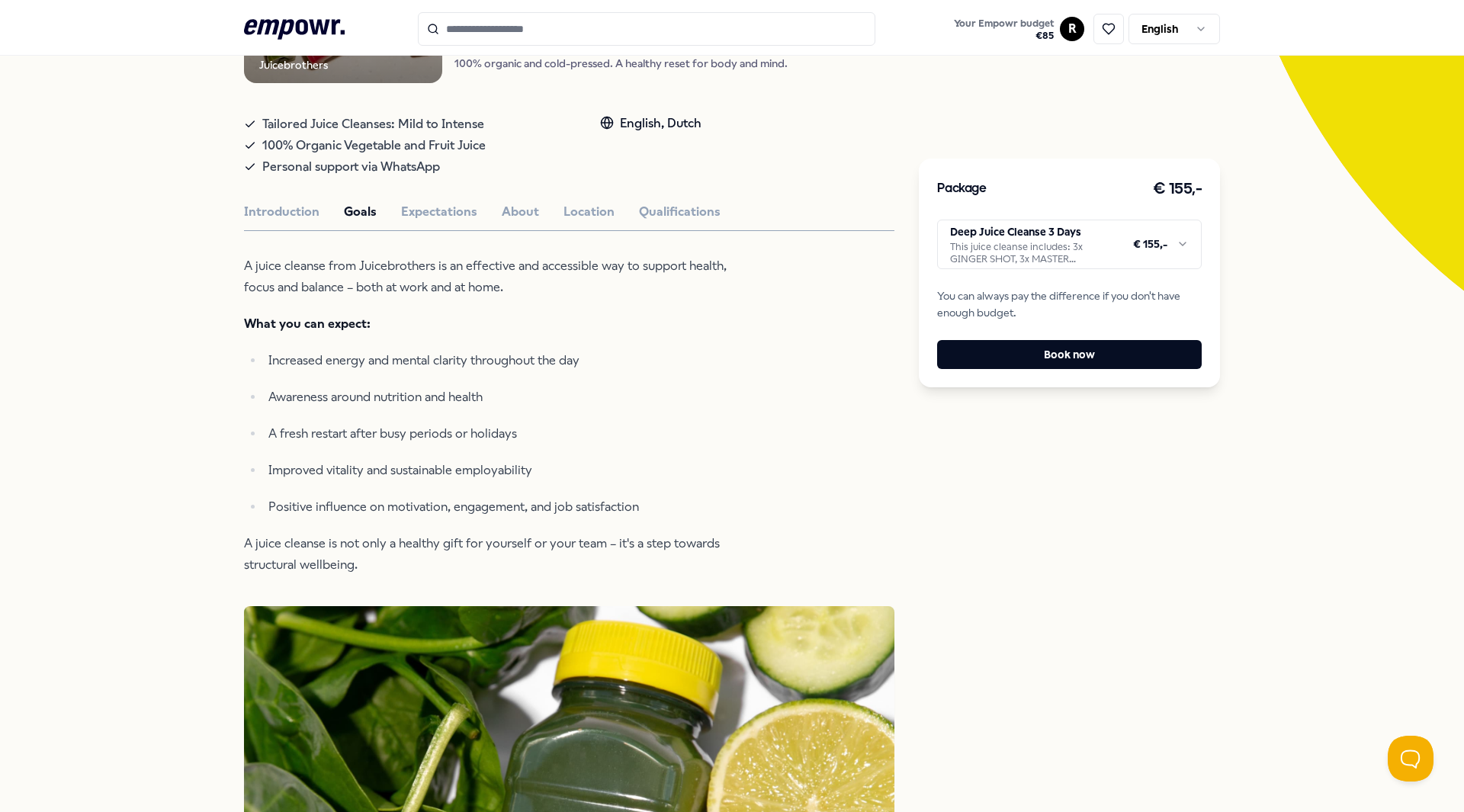
scroll to position [228, 0]
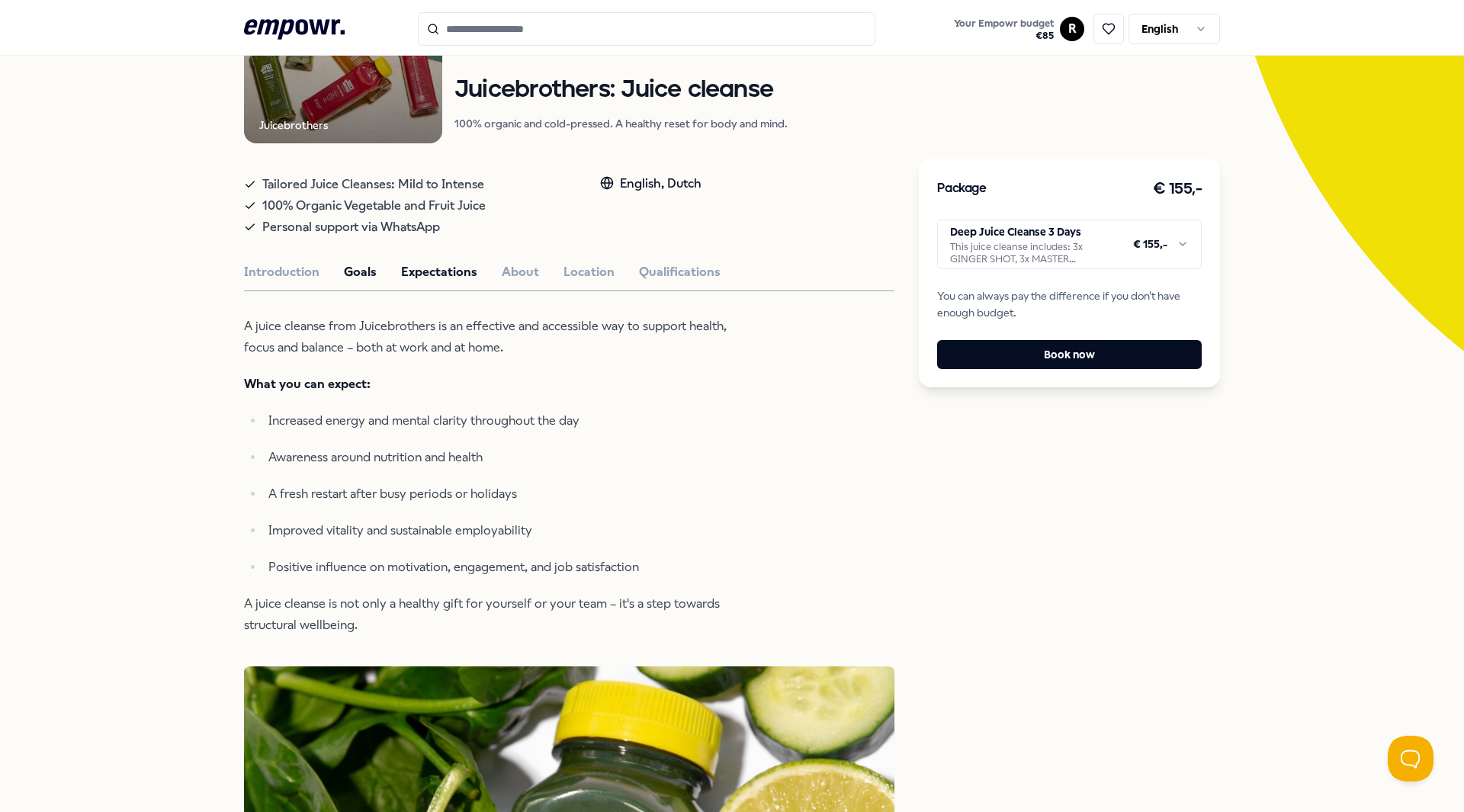
click at [445, 277] on button "Expectations" at bounding box center [439, 272] width 76 height 20
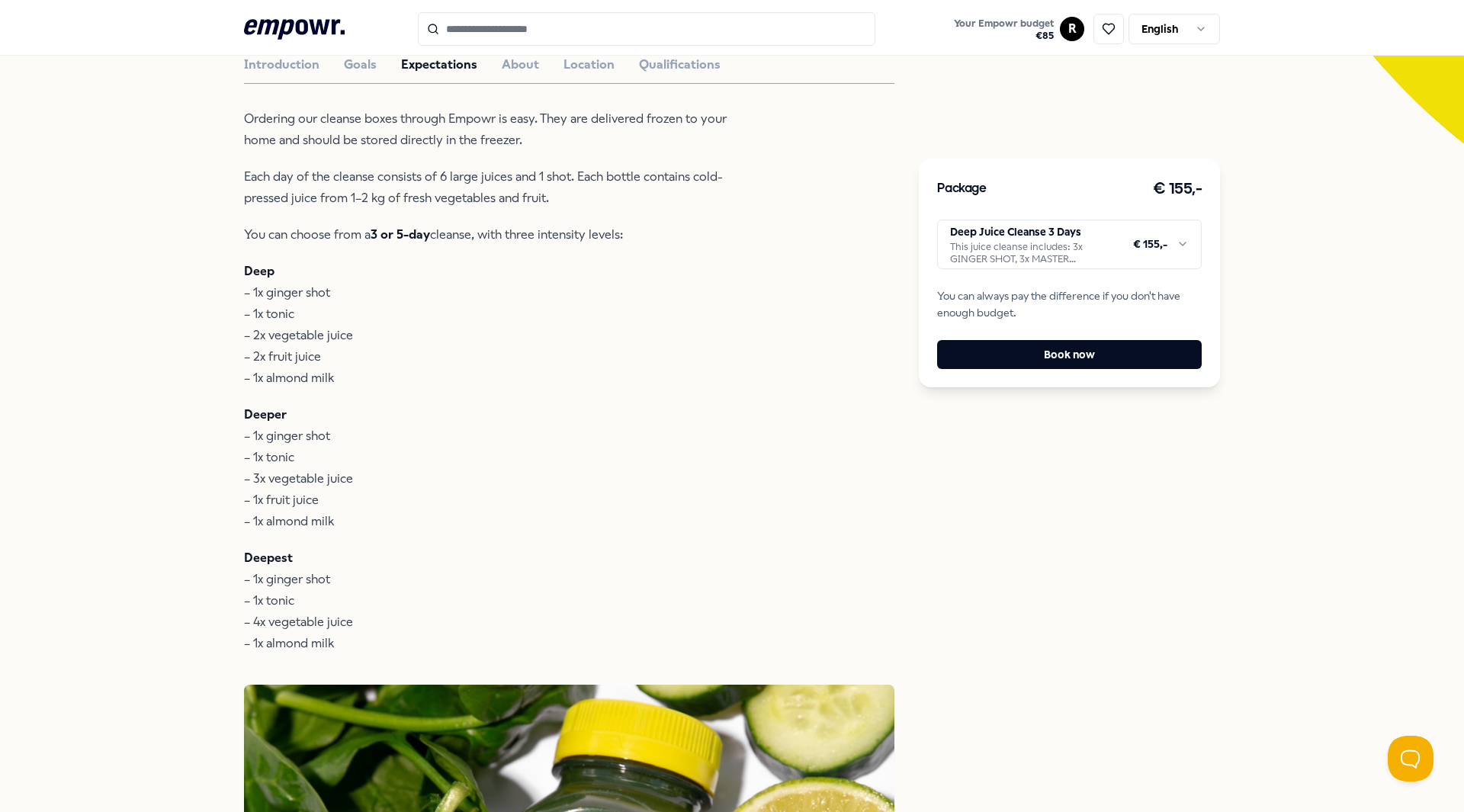
scroll to position [457, 0]
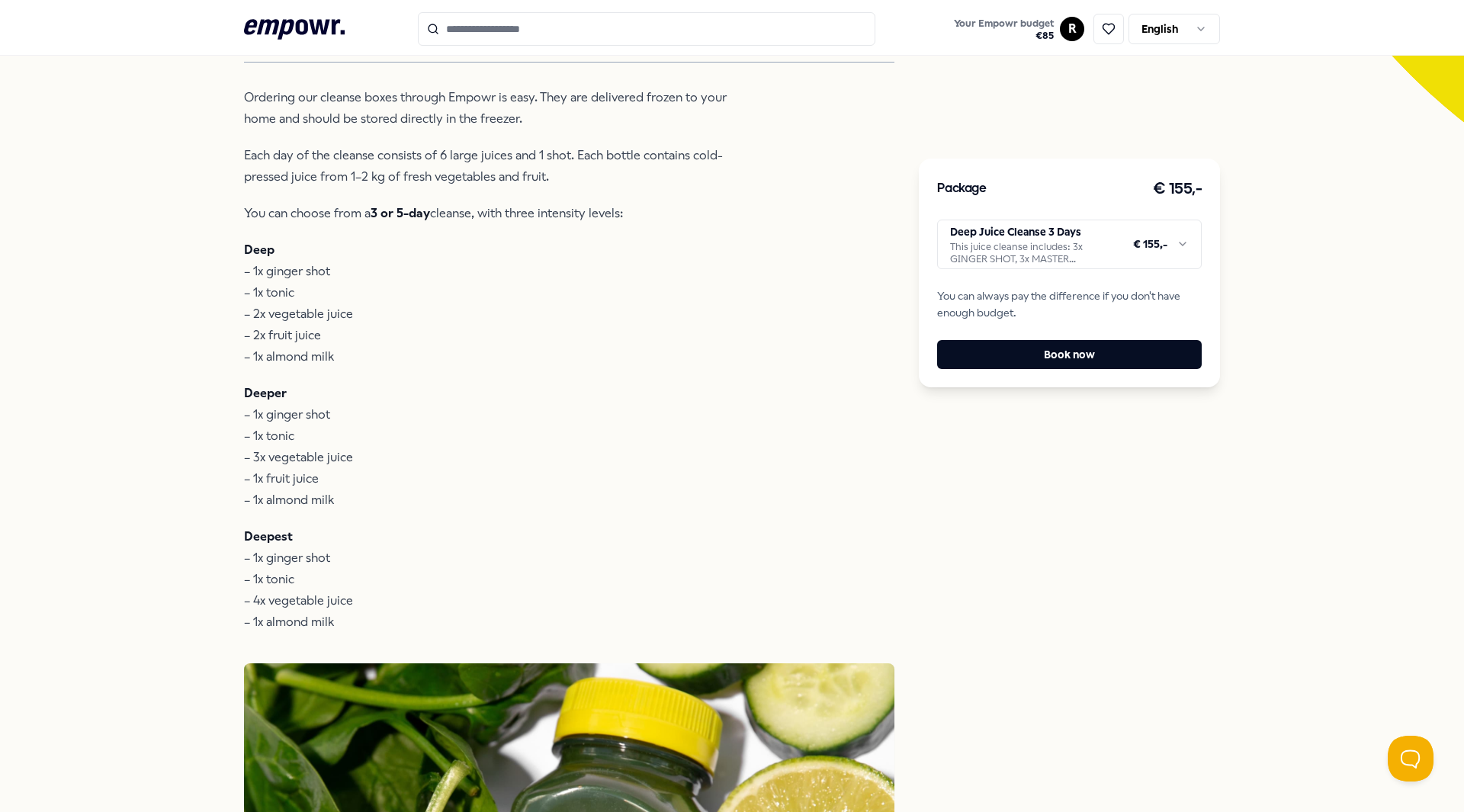
click at [1019, 245] on html ".empowr-logo_svg__cls-1{fill:#03032f} Your Empowr budget € 85 R English All cat…" at bounding box center [732, 406] width 1464 height 812
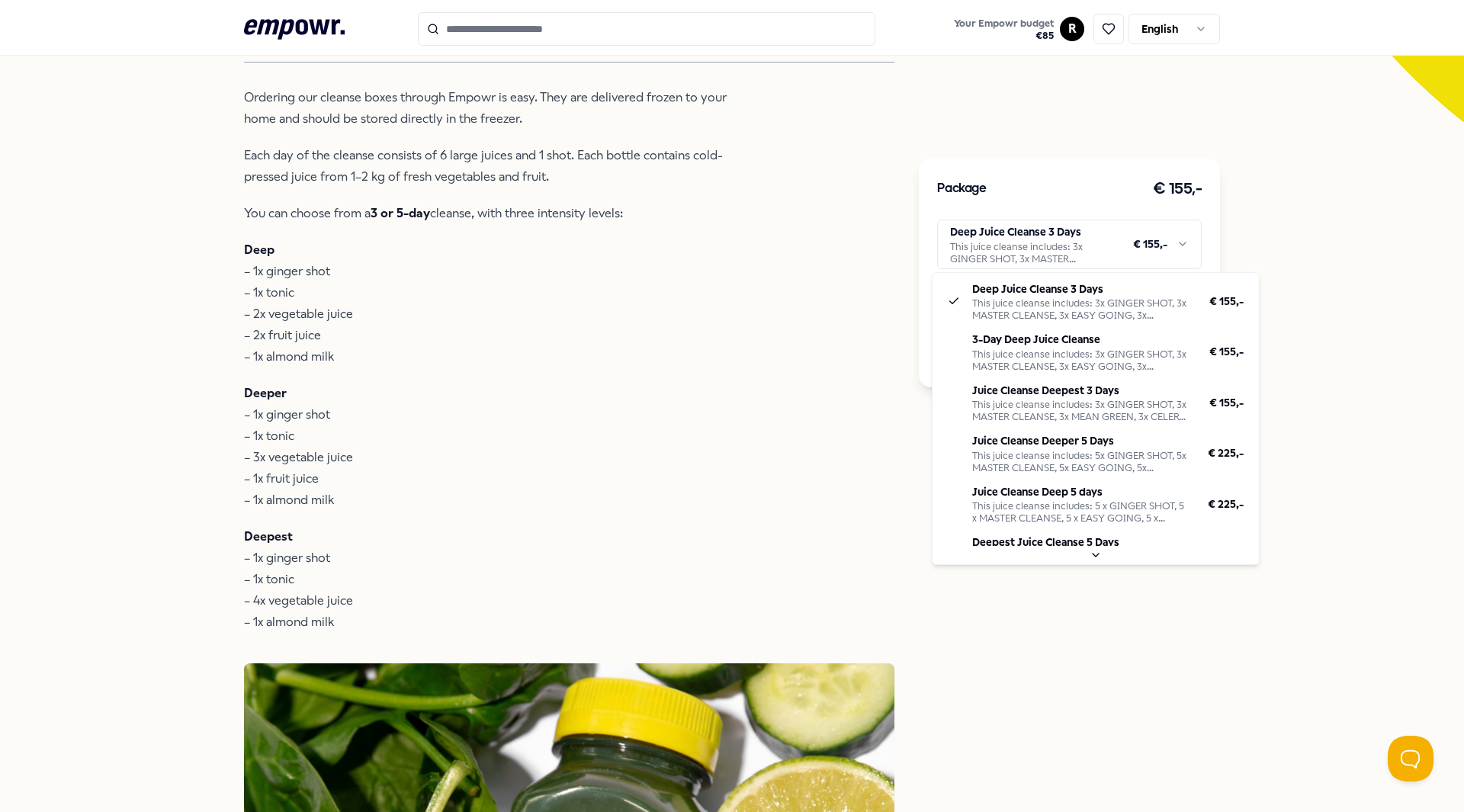
click at [1426, 147] on html ".empowr-logo_svg__cls-1{fill:#03032f} Your Empowr budget € 85 R English All cat…" at bounding box center [732, 406] width 1464 height 812
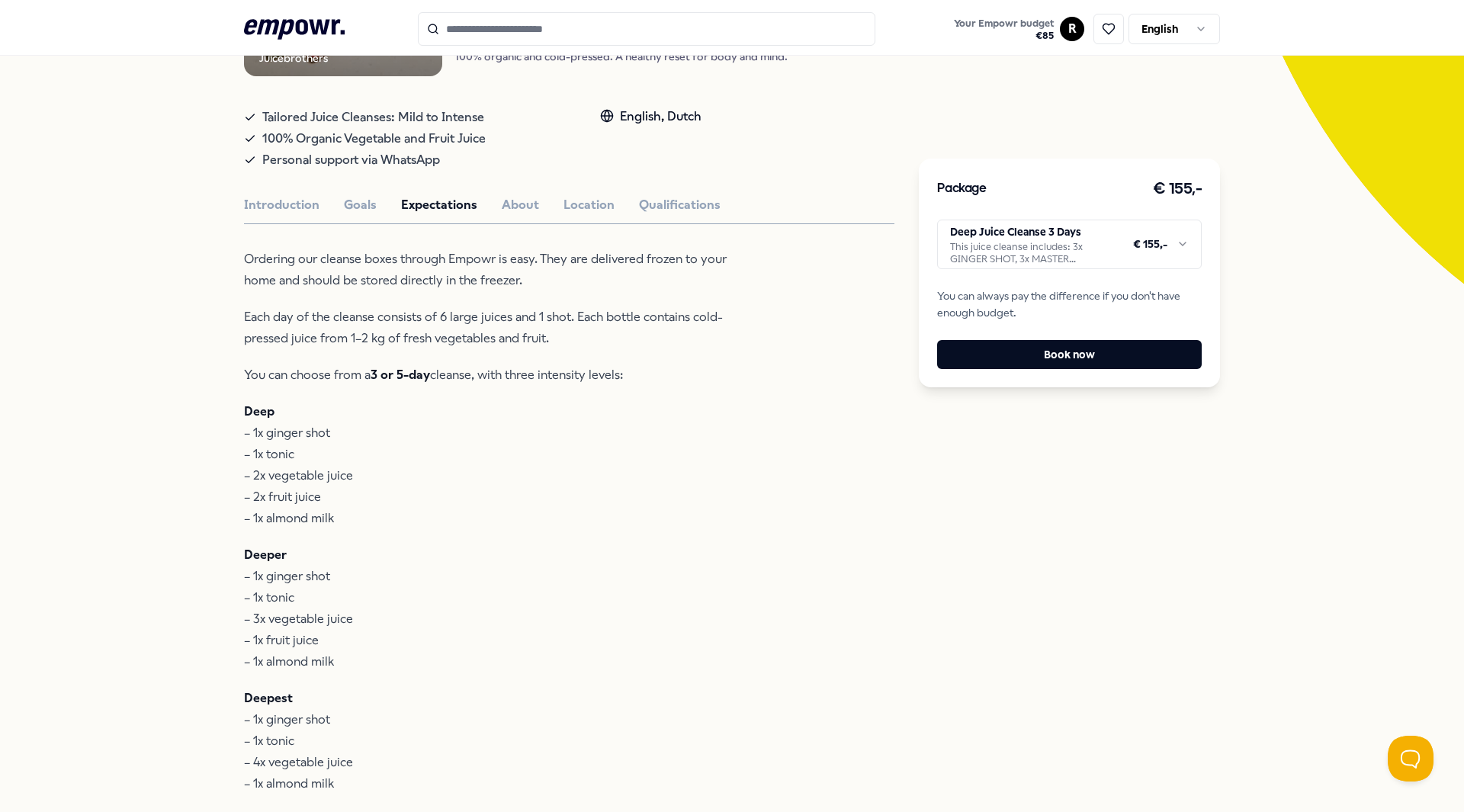
scroll to position [76, 0]
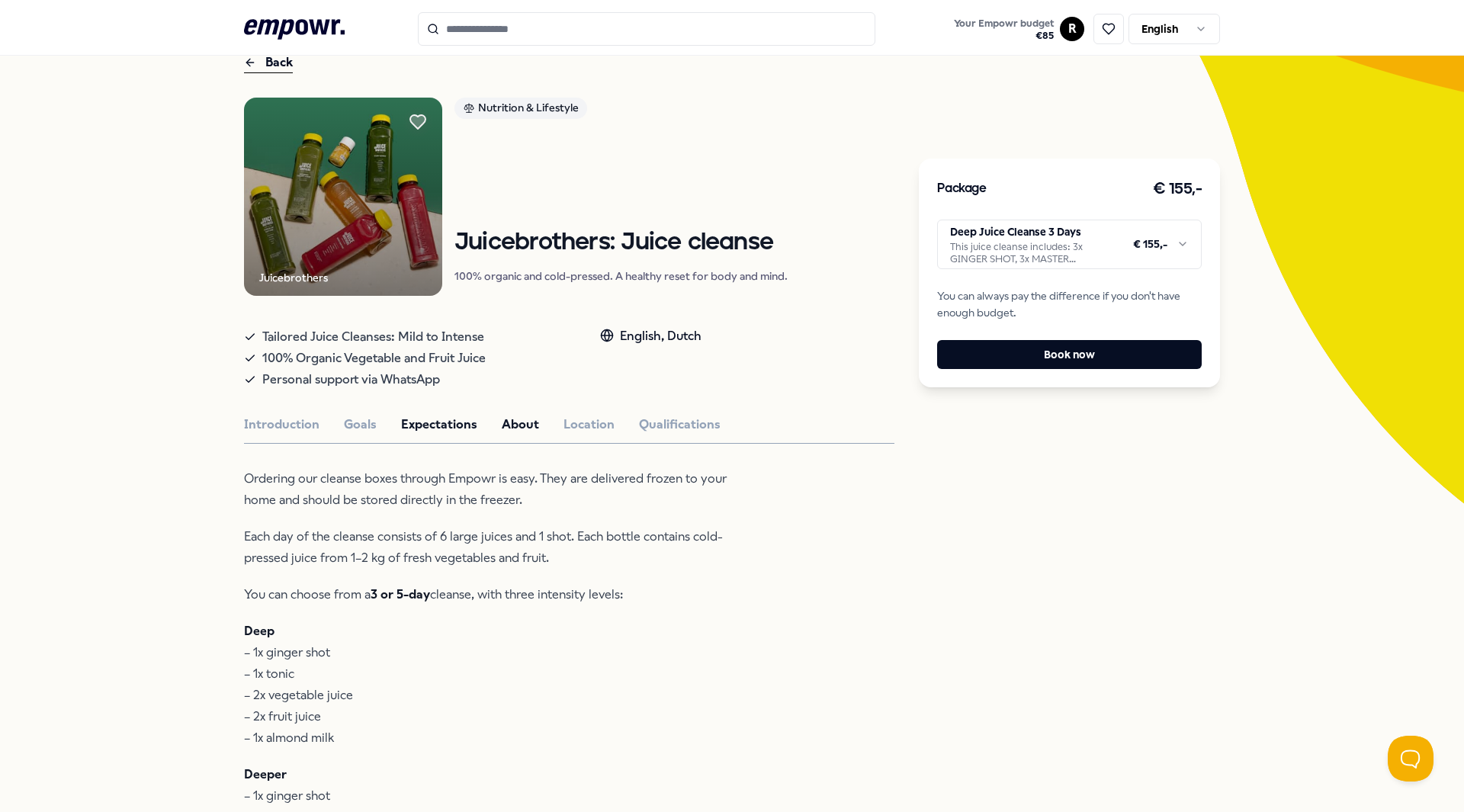
click at [501, 424] on button "About" at bounding box center [519, 424] width 37 height 20
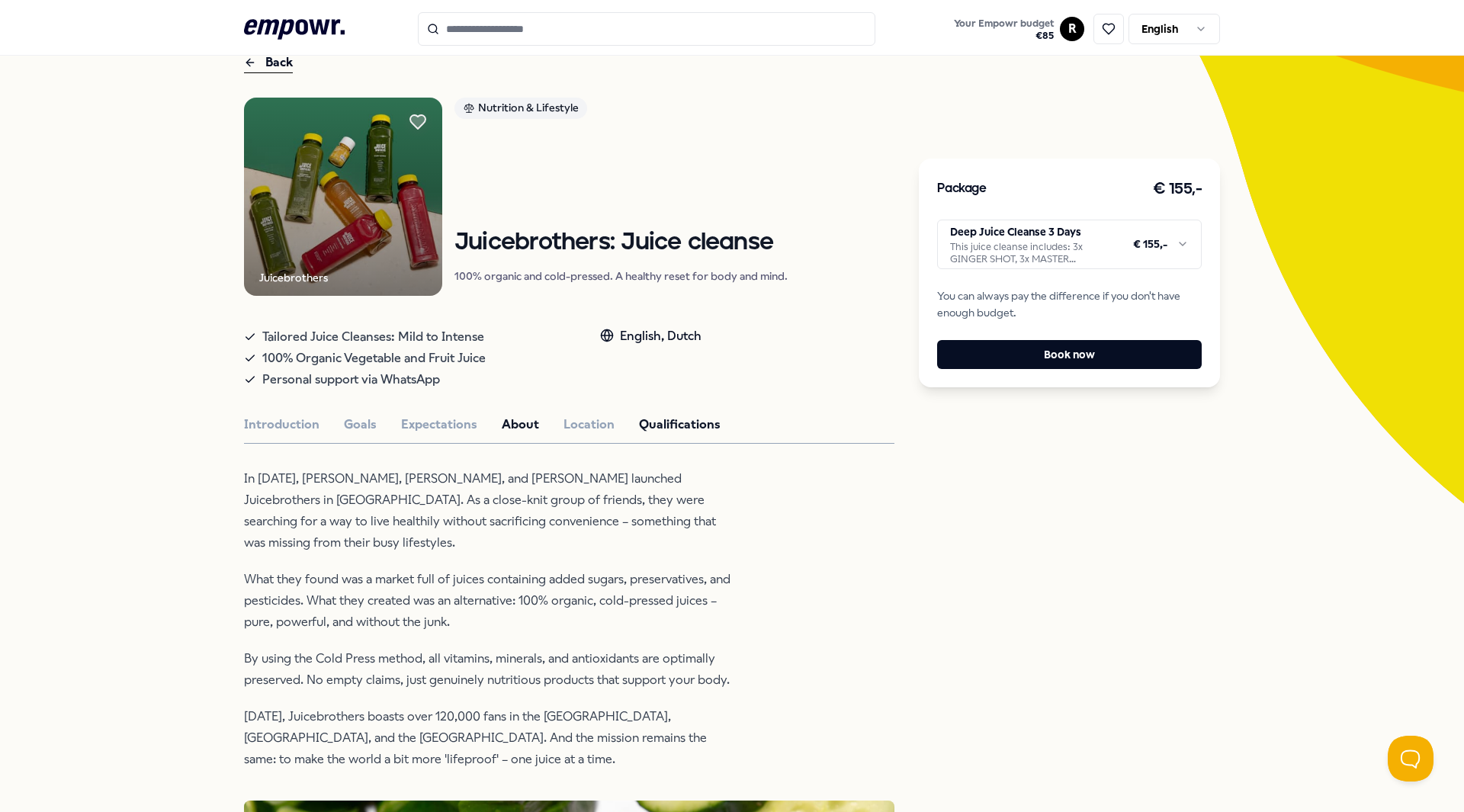
click at [639, 415] on button "Qualifications" at bounding box center [680, 424] width 82 height 20
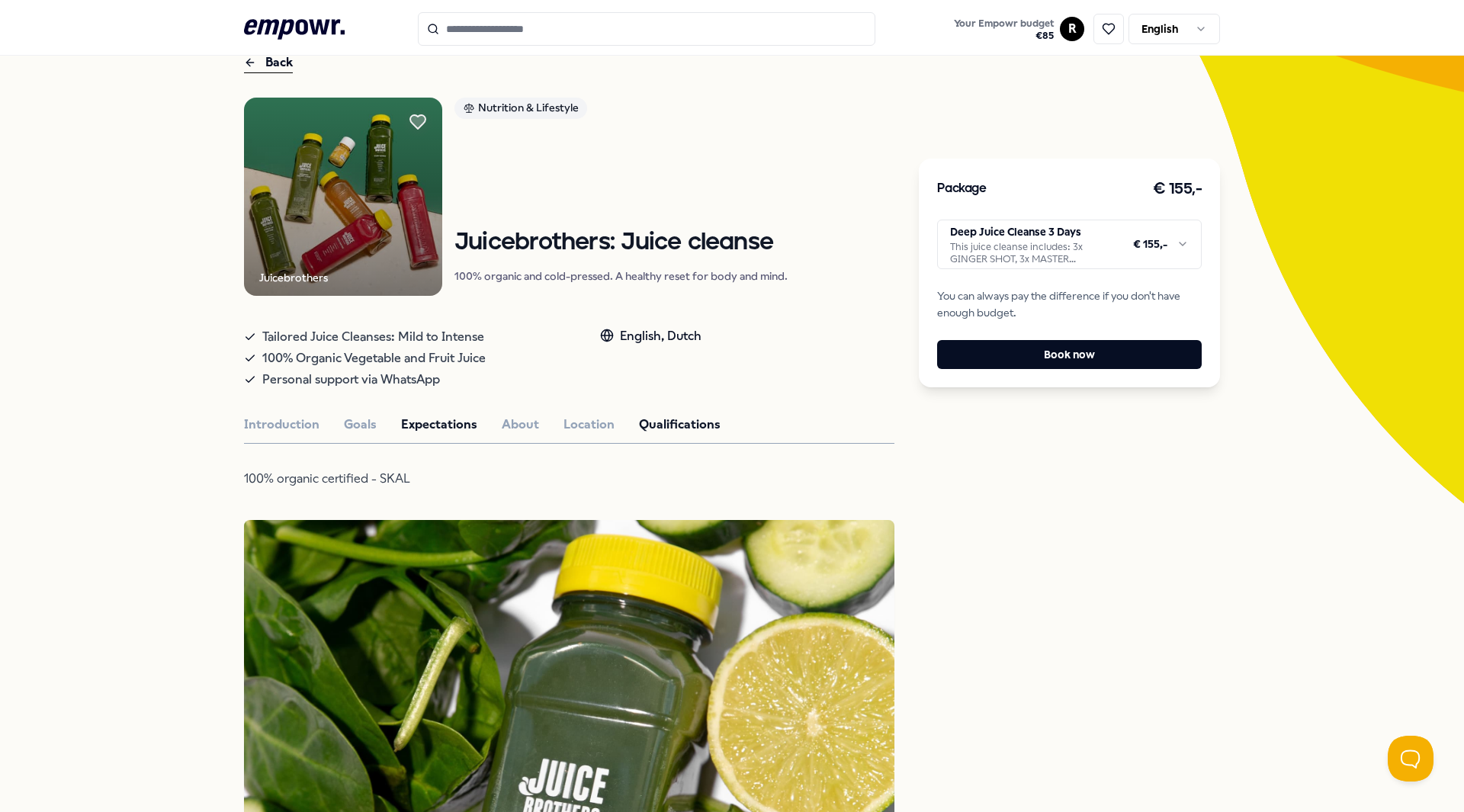
click at [419, 428] on button "Expectations" at bounding box center [439, 424] width 76 height 20
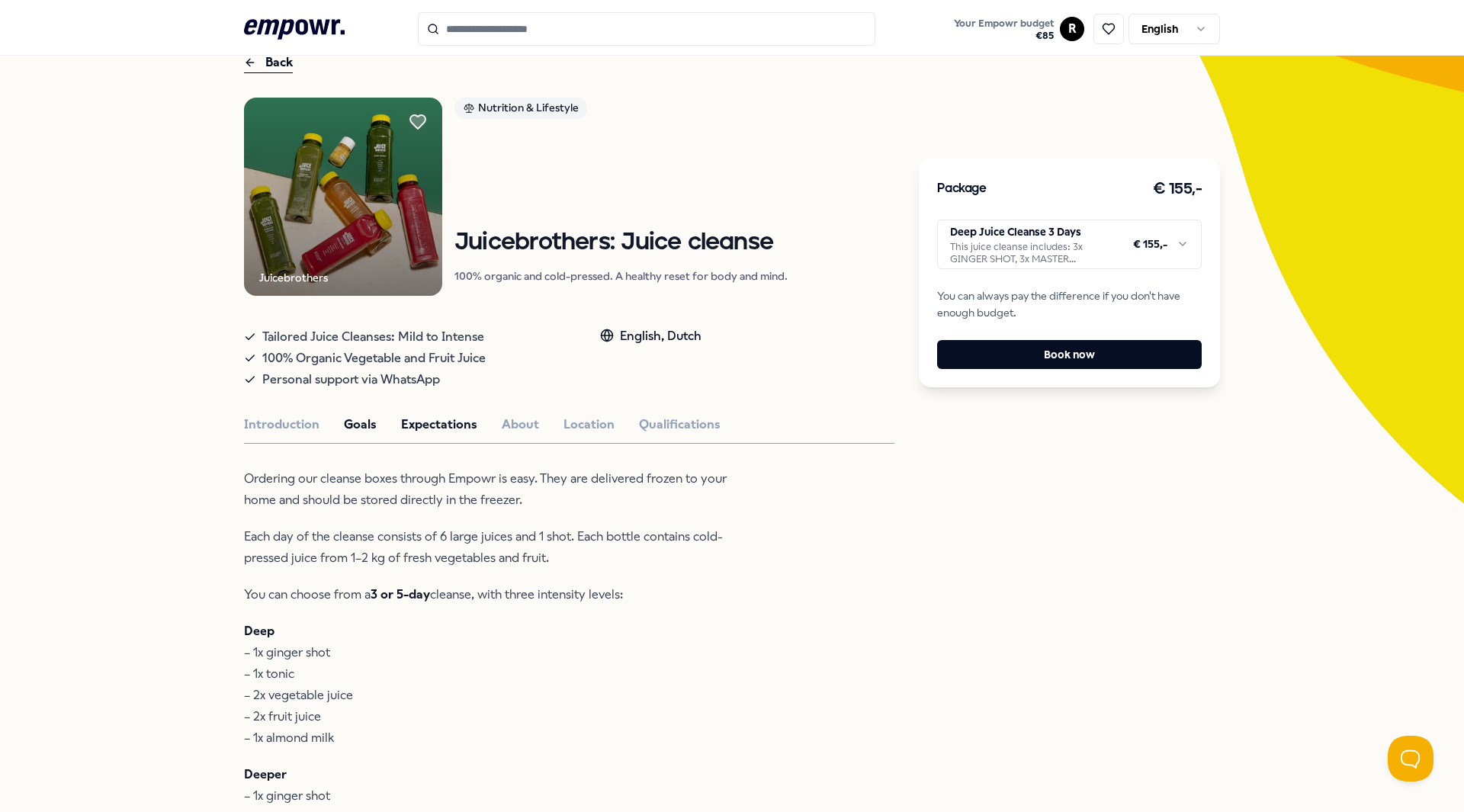
click at [356, 425] on button "Goals" at bounding box center [360, 424] width 33 height 20
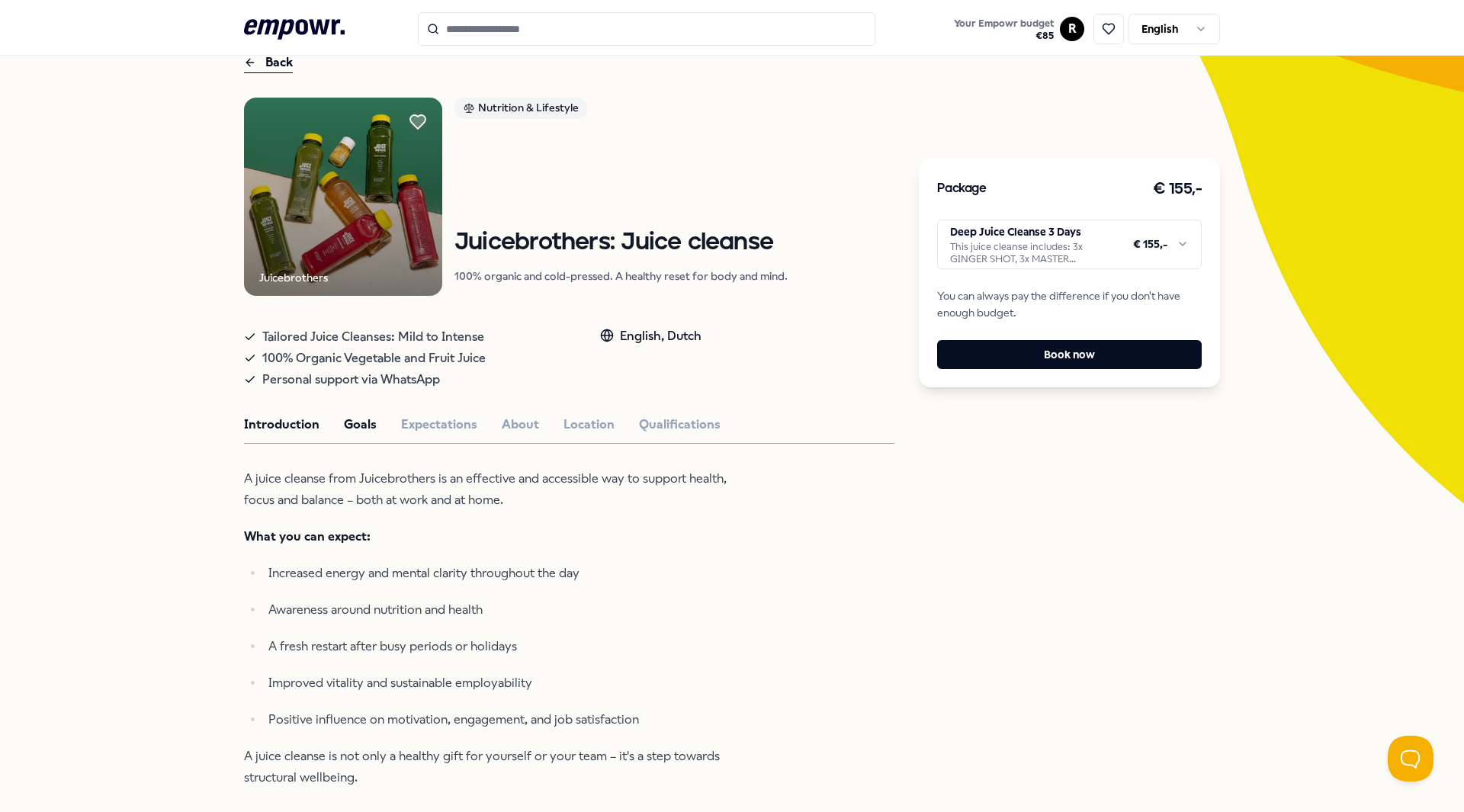
click at [280, 430] on button "Introduction" at bounding box center [282, 424] width 76 height 20
